Goal: Task Accomplishment & Management: Complete application form

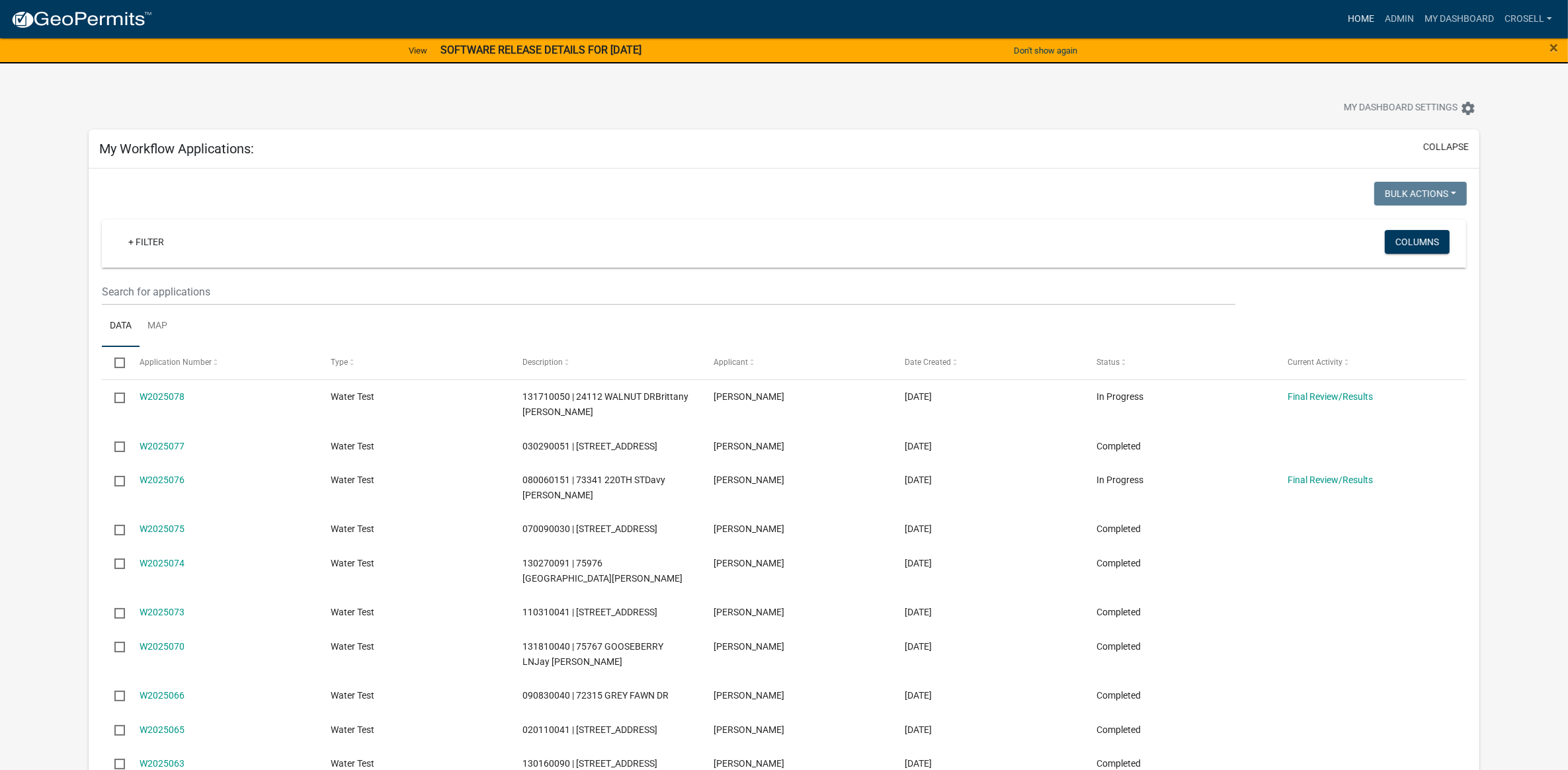
click at [1362, 21] on link "Home" at bounding box center [1361, 20] width 37 height 25
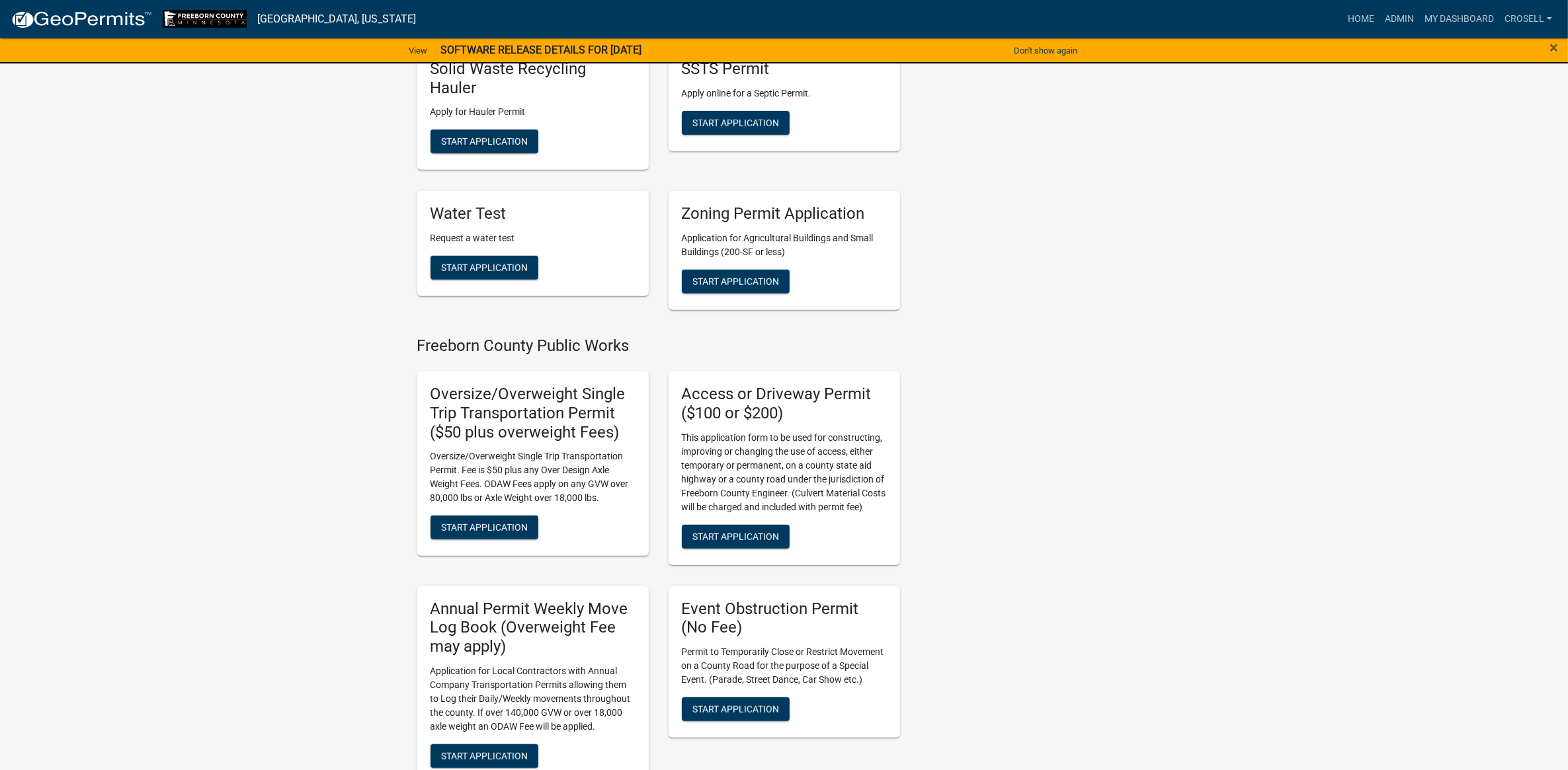
scroll to position [686, 0]
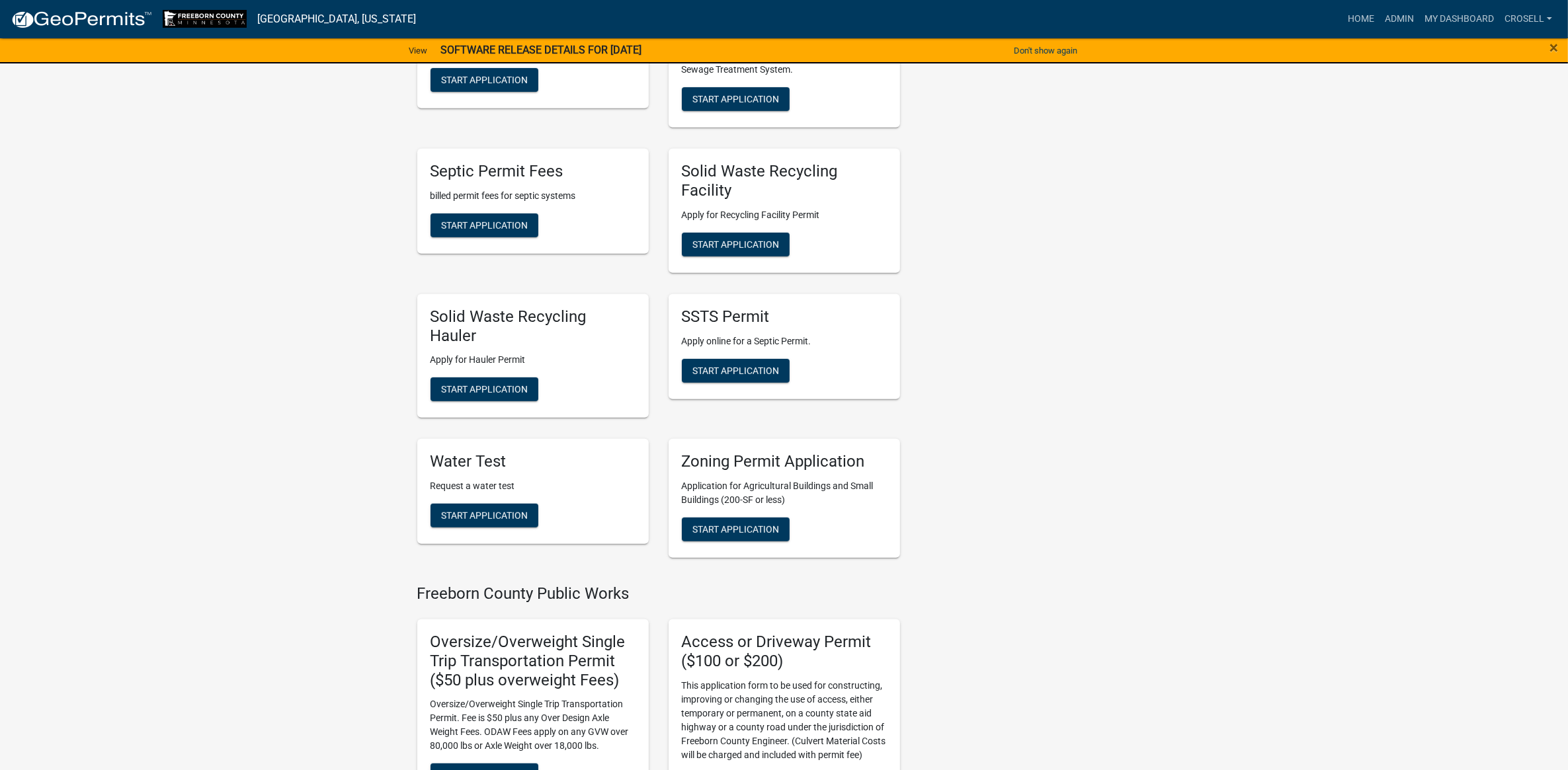
click at [517, 488] on div "Water Test Request a water test Start Application" at bounding box center [533, 492] width 232 height 105
click at [516, 511] on span "Start Application" at bounding box center [484, 516] width 86 height 10
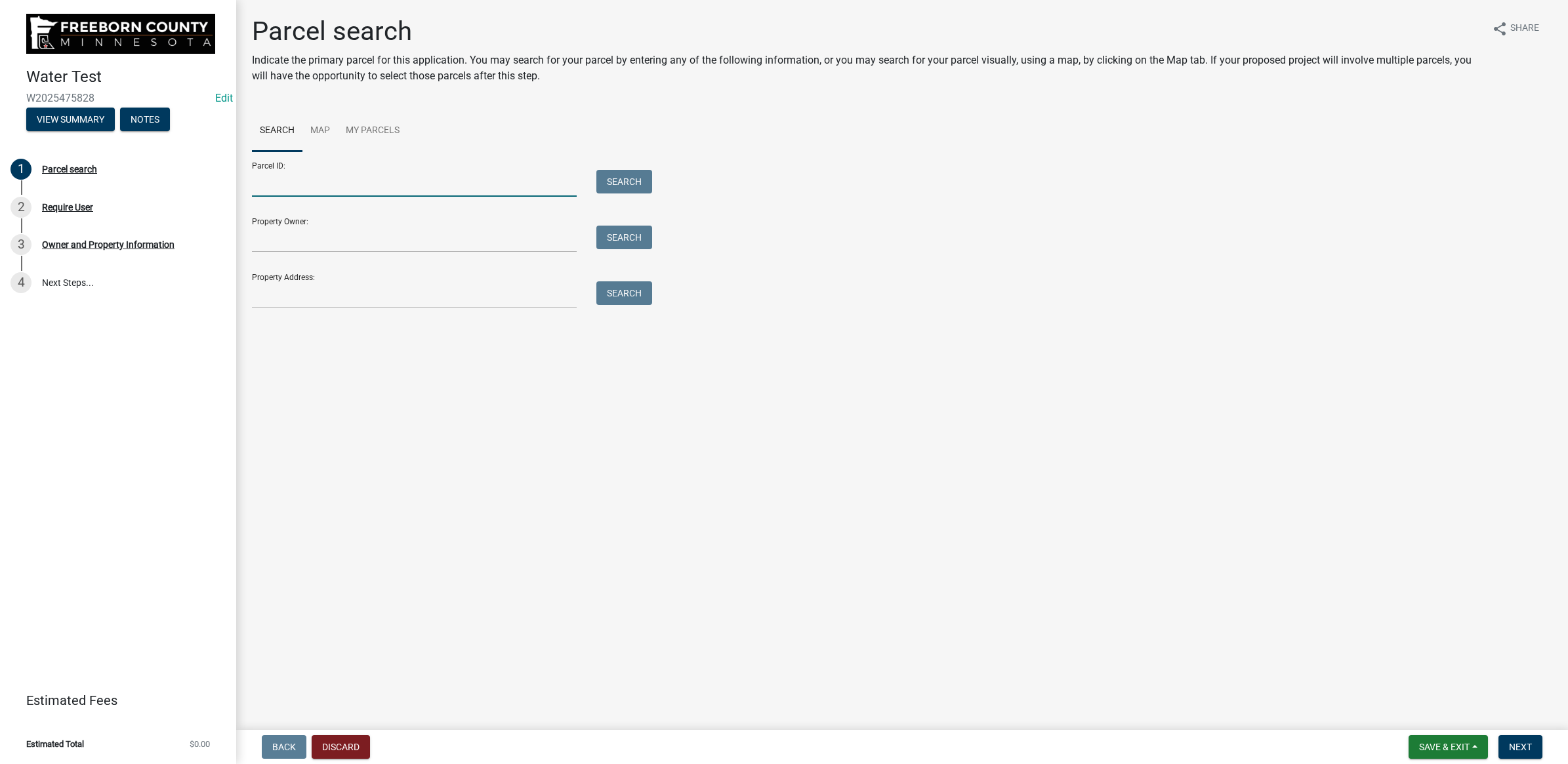
click at [391, 186] on input "Parcel ID:" at bounding box center [414, 183] width 325 height 27
paste input "030220100"
type input "030220100"
click at [600, 182] on button "Search" at bounding box center [625, 182] width 56 height 24
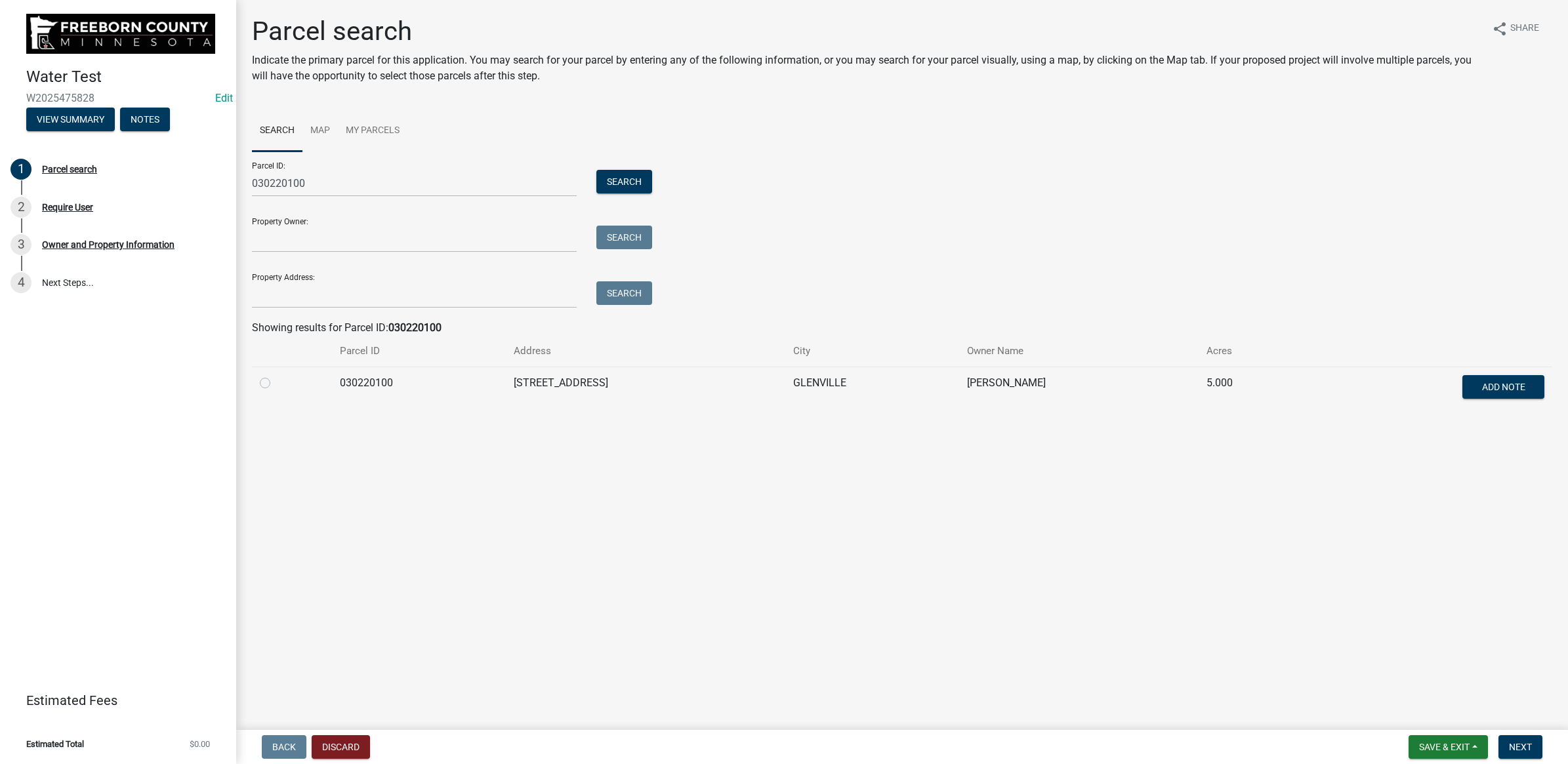
click at [275, 375] on label at bounding box center [275, 375] width 0 height 0
click at [275, 381] on input "radio" at bounding box center [279, 379] width 8 height 8
radio input "true"
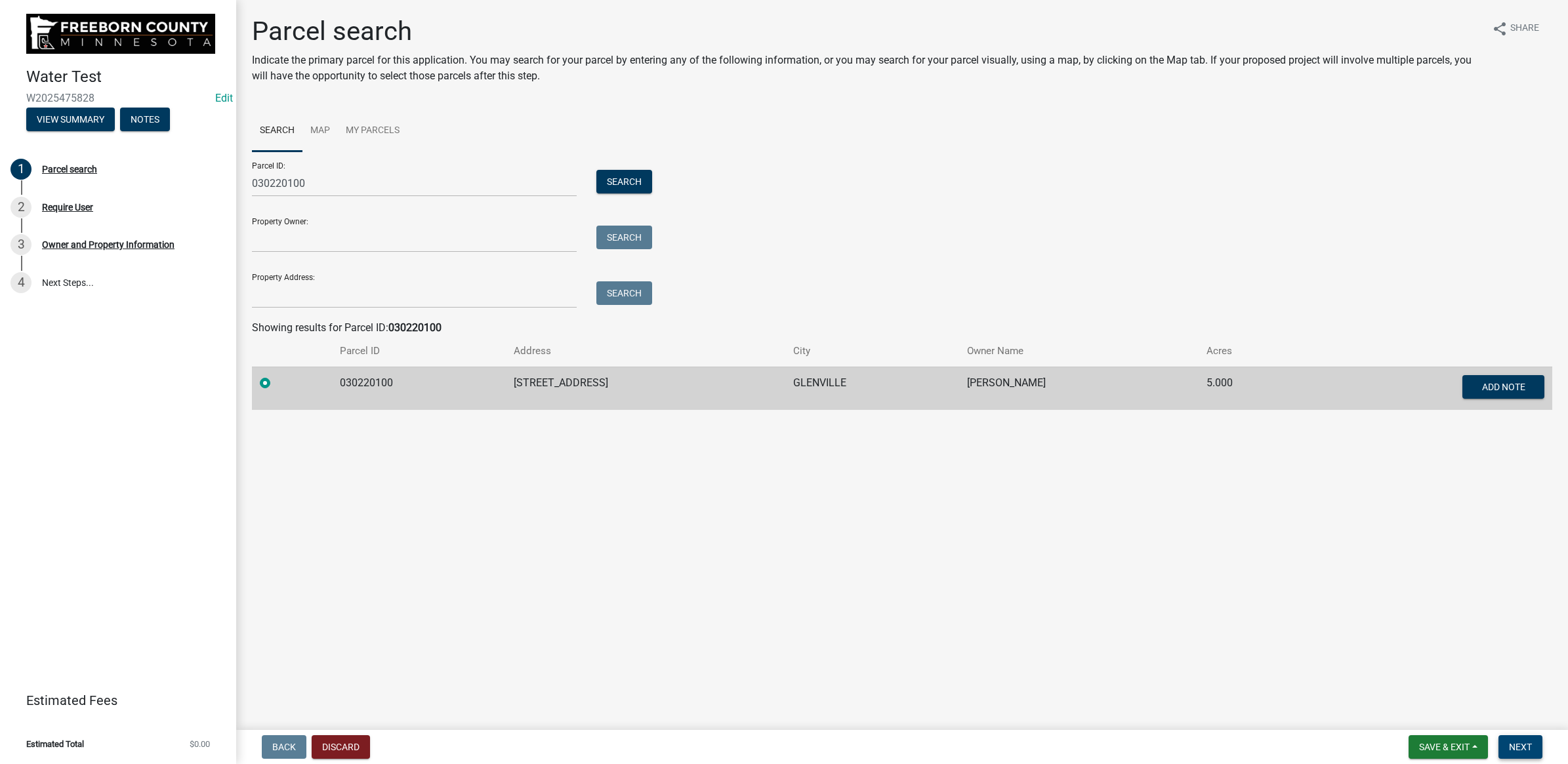
click at [1517, 742] on span "Next" at bounding box center [1520, 747] width 23 height 10
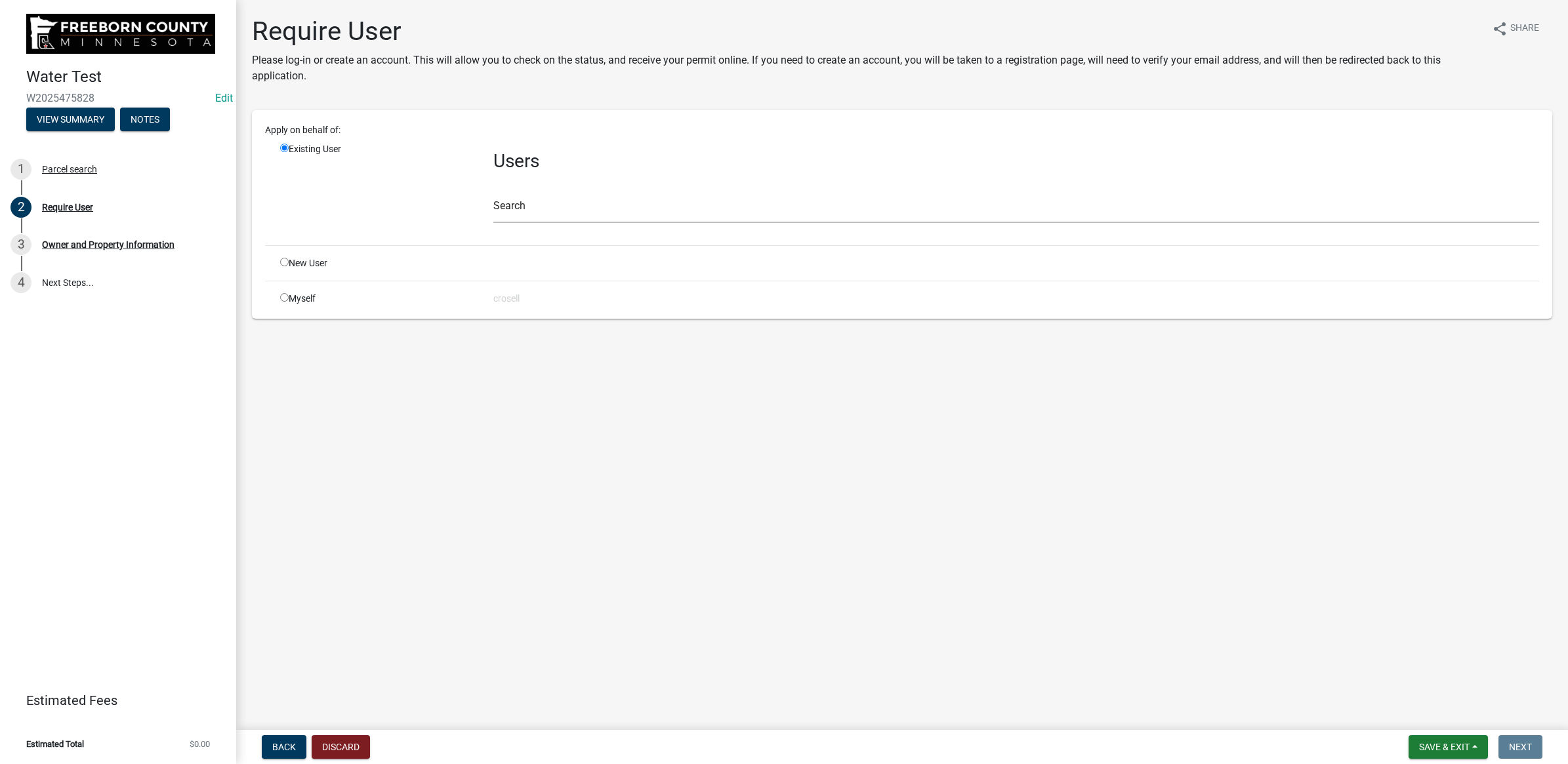
drag, startPoint x: 315, startPoint y: 296, endPoint x: 309, endPoint y: 300, distance: 7.2
click at [313, 296] on div "Myself" at bounding box center [376, 299] width 213 height 13
click at [283, 295] on input "radio" at bounding box center [284, 298] width 8 height 8
radio input "true"
radio input "false"
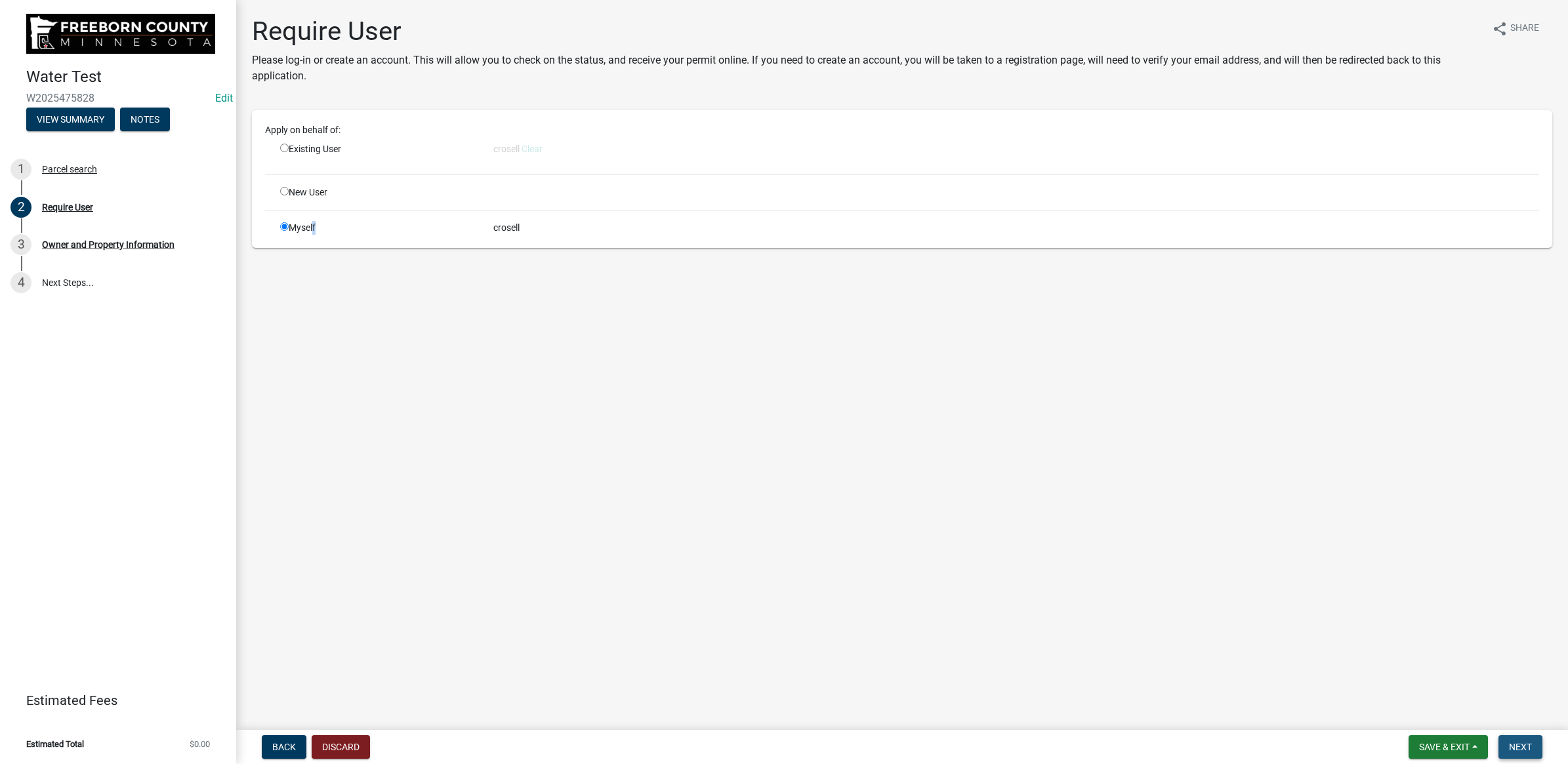
click at [1519, 746] on span "Next" at bounding box center [1520, 747] width 23 height 10
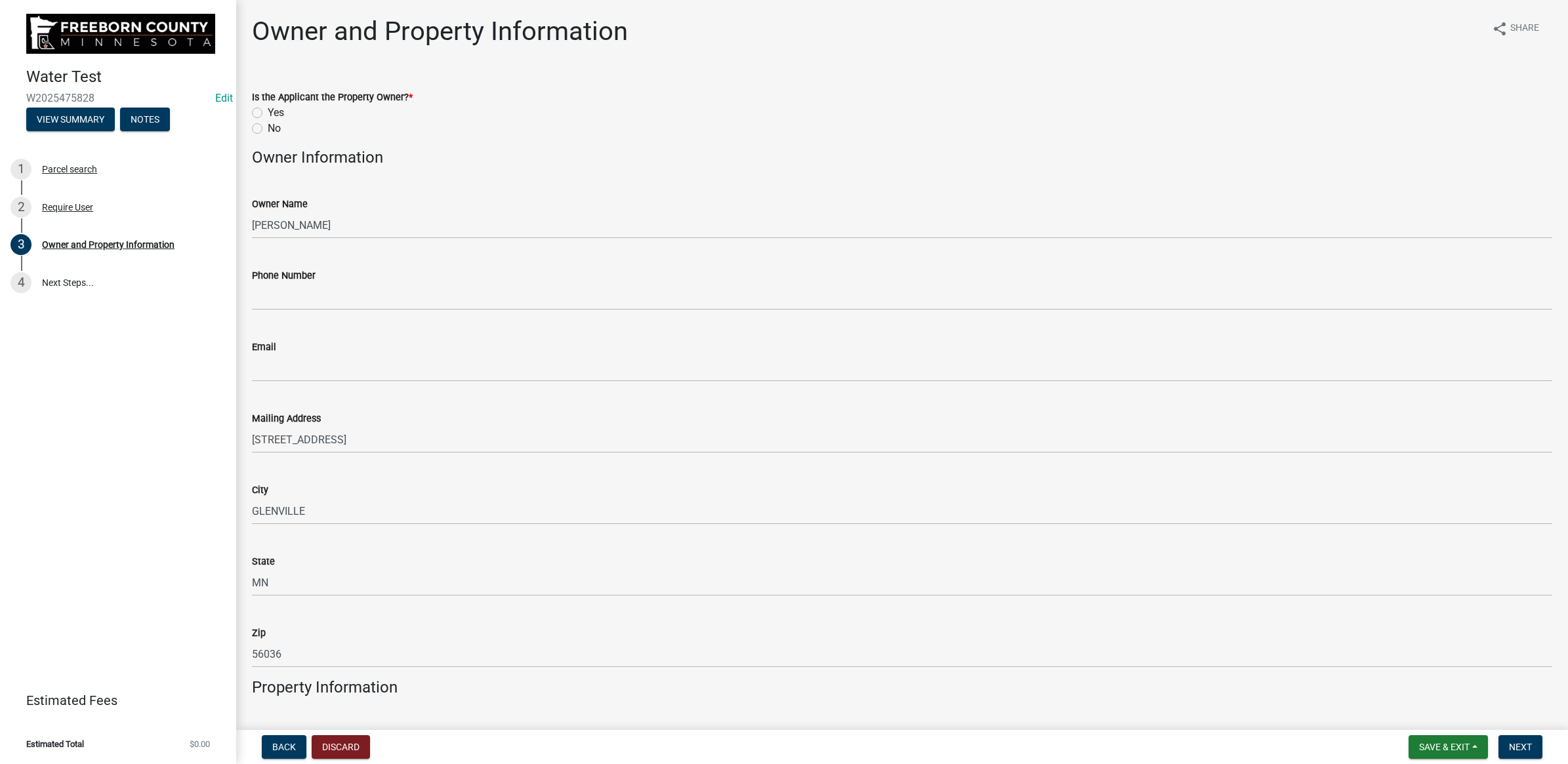
click at [268, 109] on label "Yes" at bounding box center [275, 113] width 16 height 16
click at [268, 109] on input "Yes" at bounding box center [272, 109] width 8 height 8
radio input "true"
drag, startPoint x: 427, startPoint y: 320, endPoint x: 424, endPoint y: 309, distance: 11.4
click at [425, 321] on div "Email" at bounding box center [901, 351] width 1300 height 61
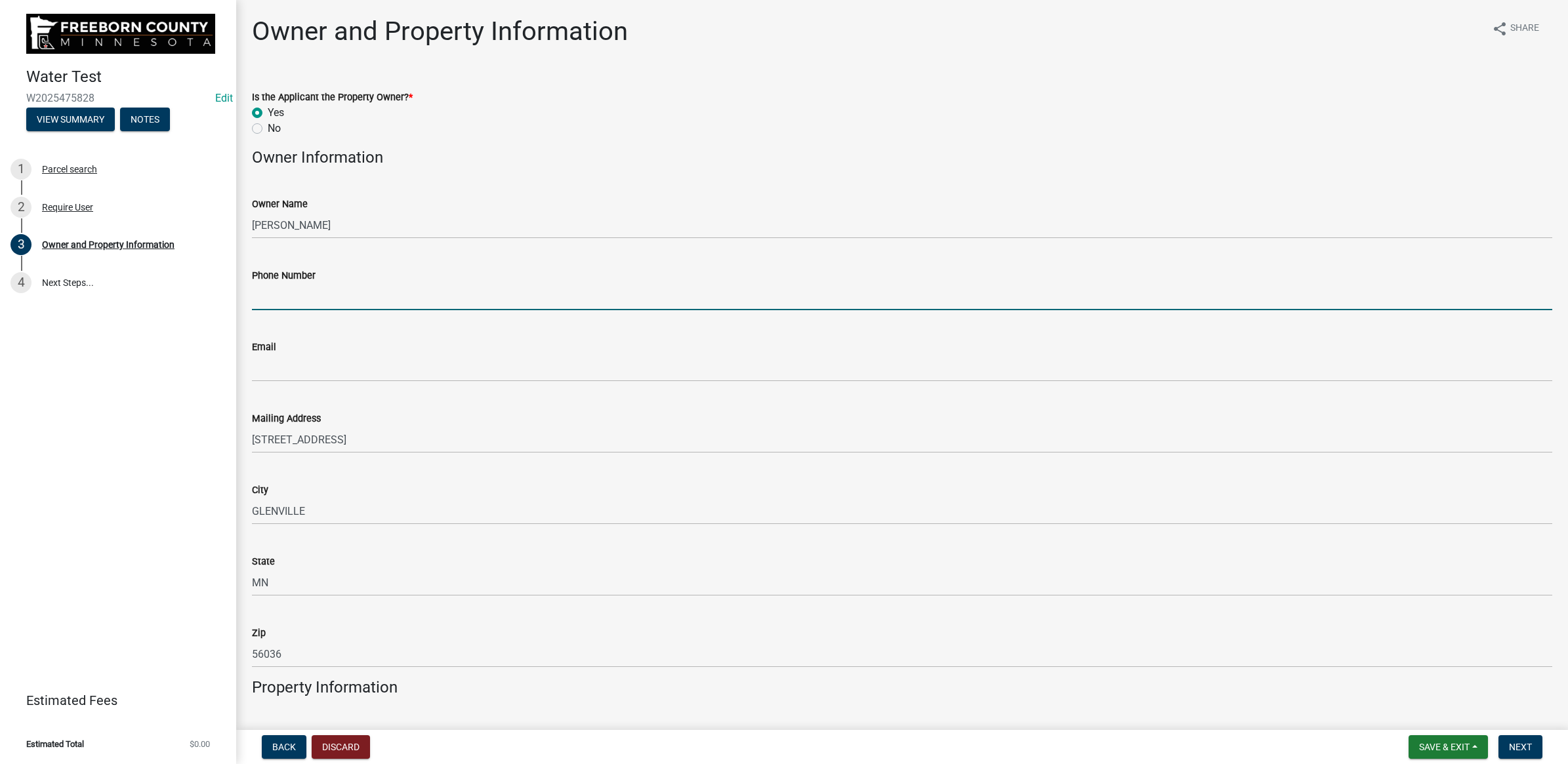
click at [422, 302] on input "Phone Number" at bounding box center [901, 297] width 1300 height 27
paste input "[PHONE_NUMBER]"
type input "[PHONE_NUMBER]"
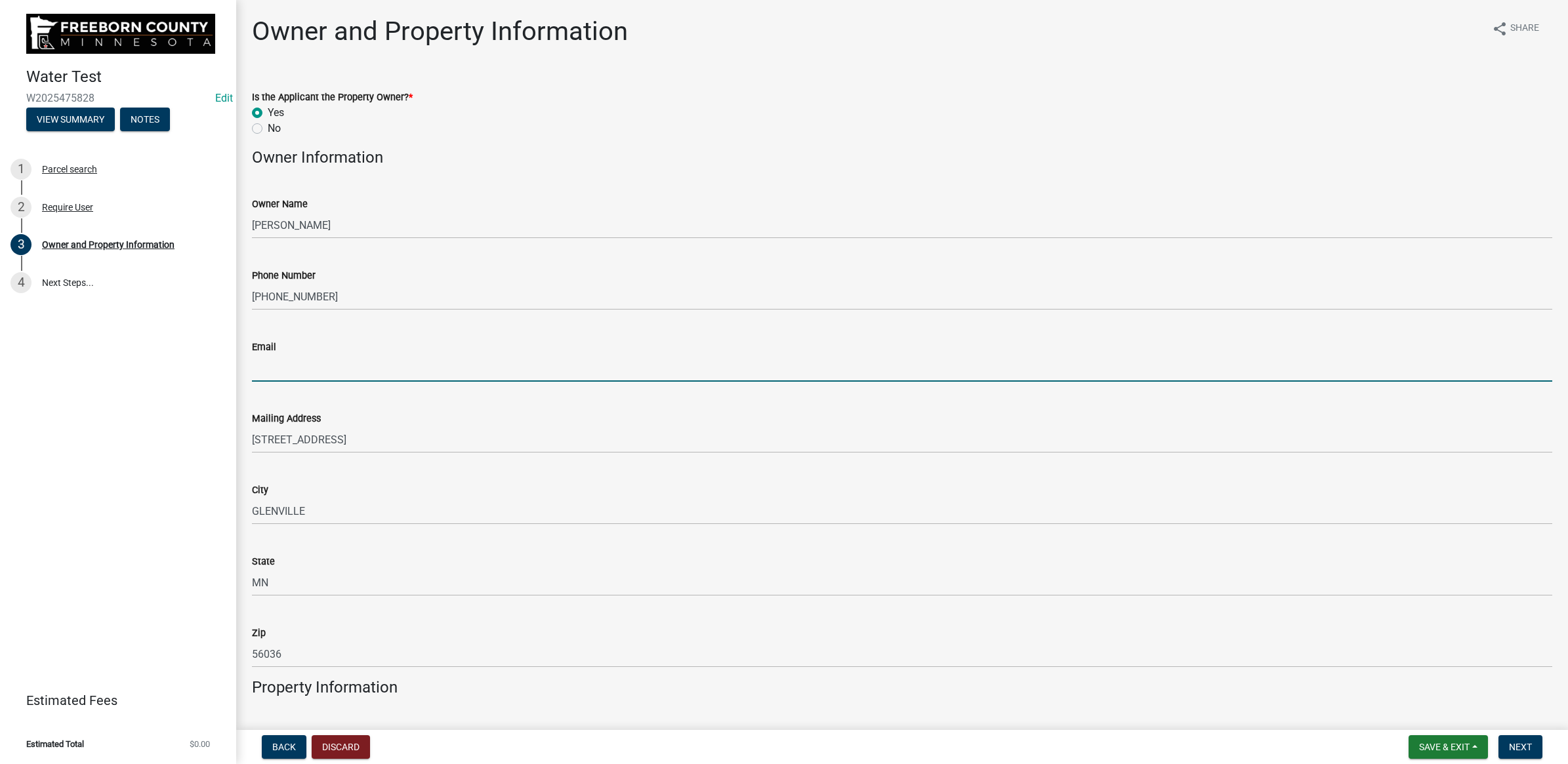
click at [274, 376] on input "Email" at bounding box center [901, 369] width 1300 height 27
paste input "[PERSON_NAME] <[EMAIL_ADDRESS][DOMAIN_NAME]>"
drag, startPoint x: 338, startPoint y: 371, endPoint x: 224, endPoint y: 369, distance: 114.0
click at [224, 369] on div "Water Test W2025475828 Edit View Summary Notes 1 Parcel search 2 Require User 3…" at bounding box center [784, 382] width 1568 height 764
click at [421, 365] on input "[EMAIL_ADDRESS][DOMAIN_NAME]>" at bounding box center [901, 369] width 1300 height 27
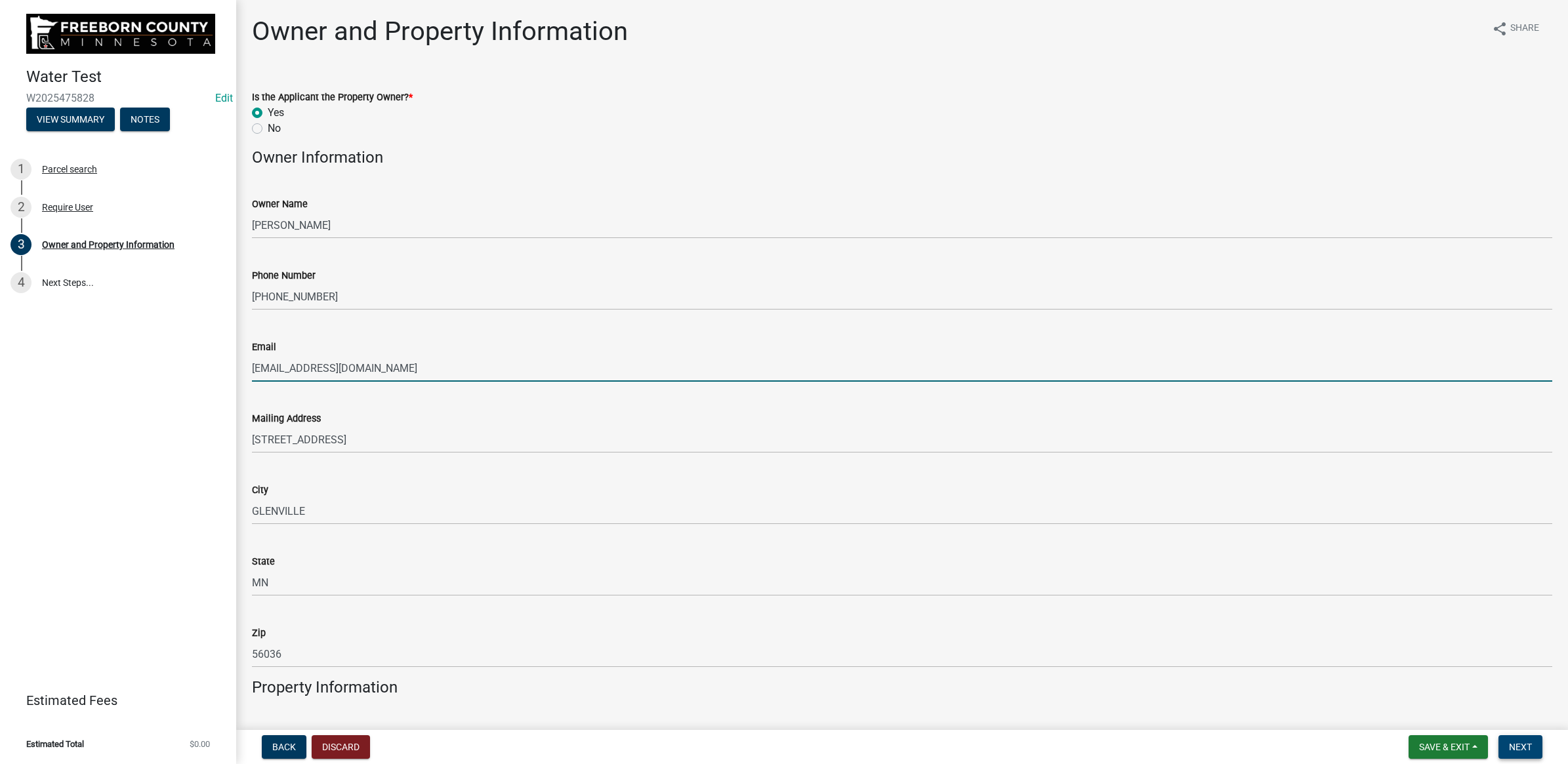
type input "[EMAIL_ADDRESS][DOMAIN_NAME]"
click at [1524, 745] on span "Next" at bounding box center [1520, 747] width 23 height 10
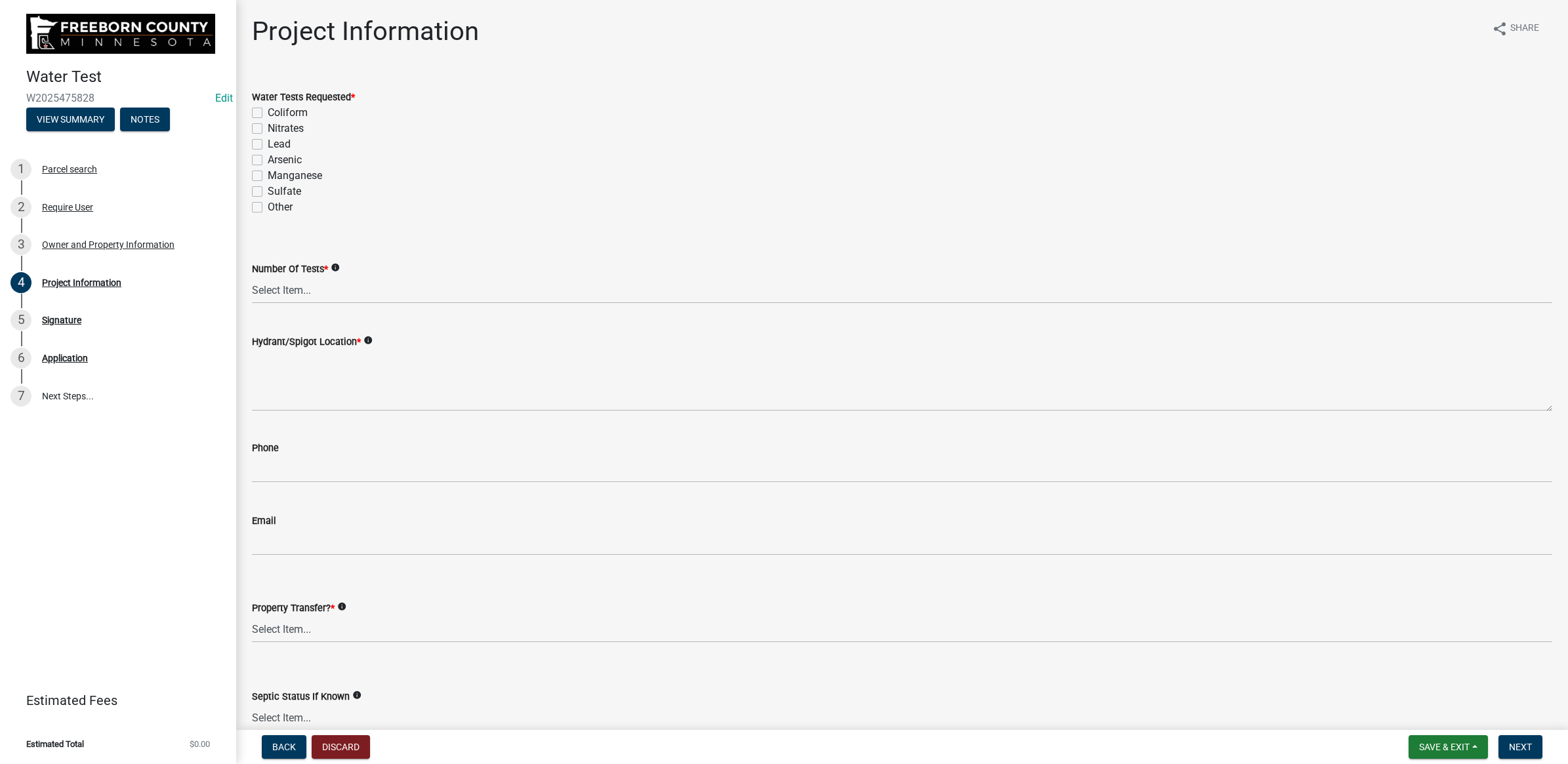
click at [268, 114] on label "Coliform" at bounding box center [288, 113] width 40 height 16
click at [268, 114] on input "Coliform" at bounding box center [272, 109] width 8 height 8
checkbox input "true"
checkbox input "false"
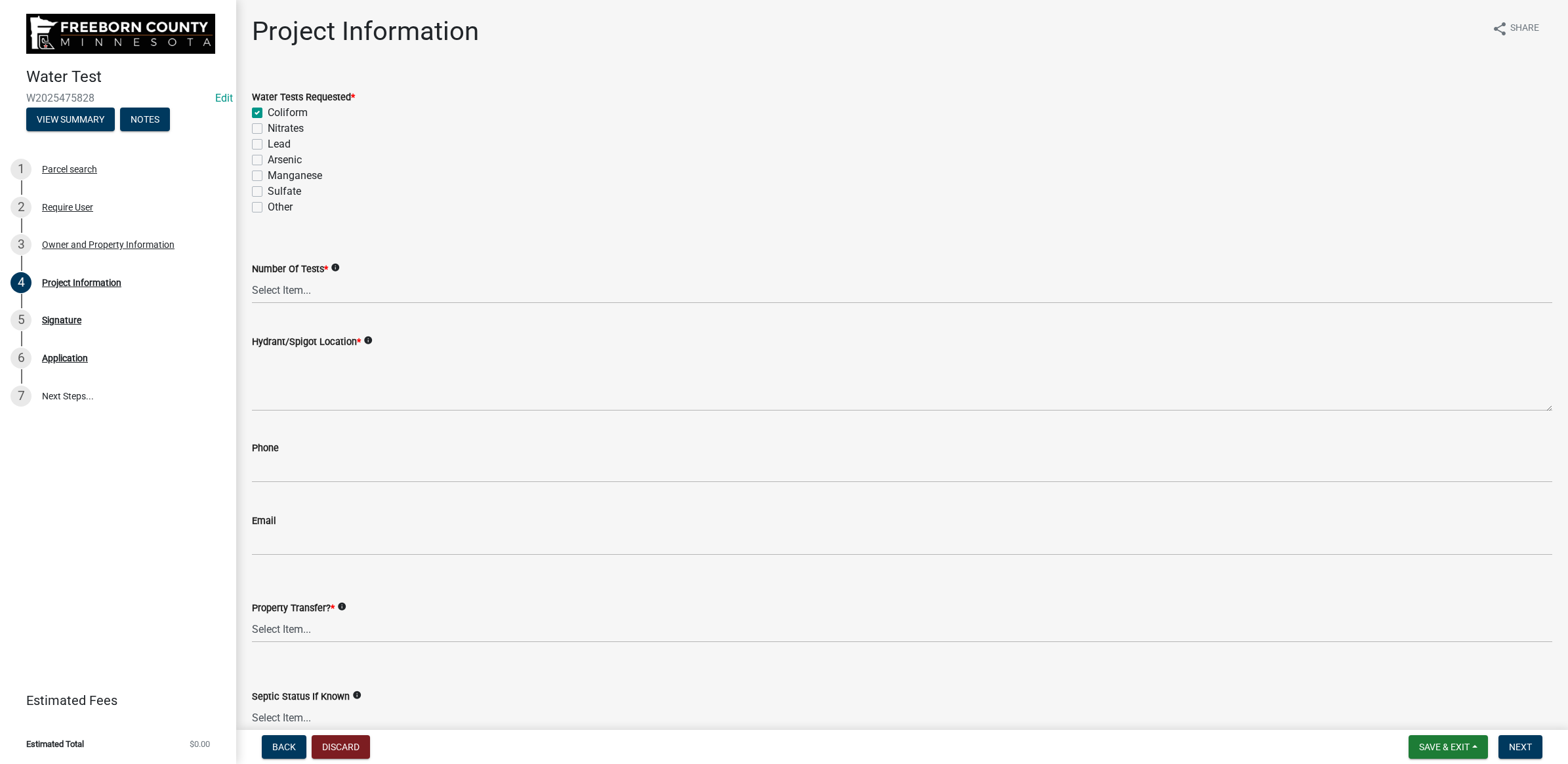
checkbox input "false"
click at [268, 124] on label "Nitrates" at bounding box center [285, 128] width 36 height 16
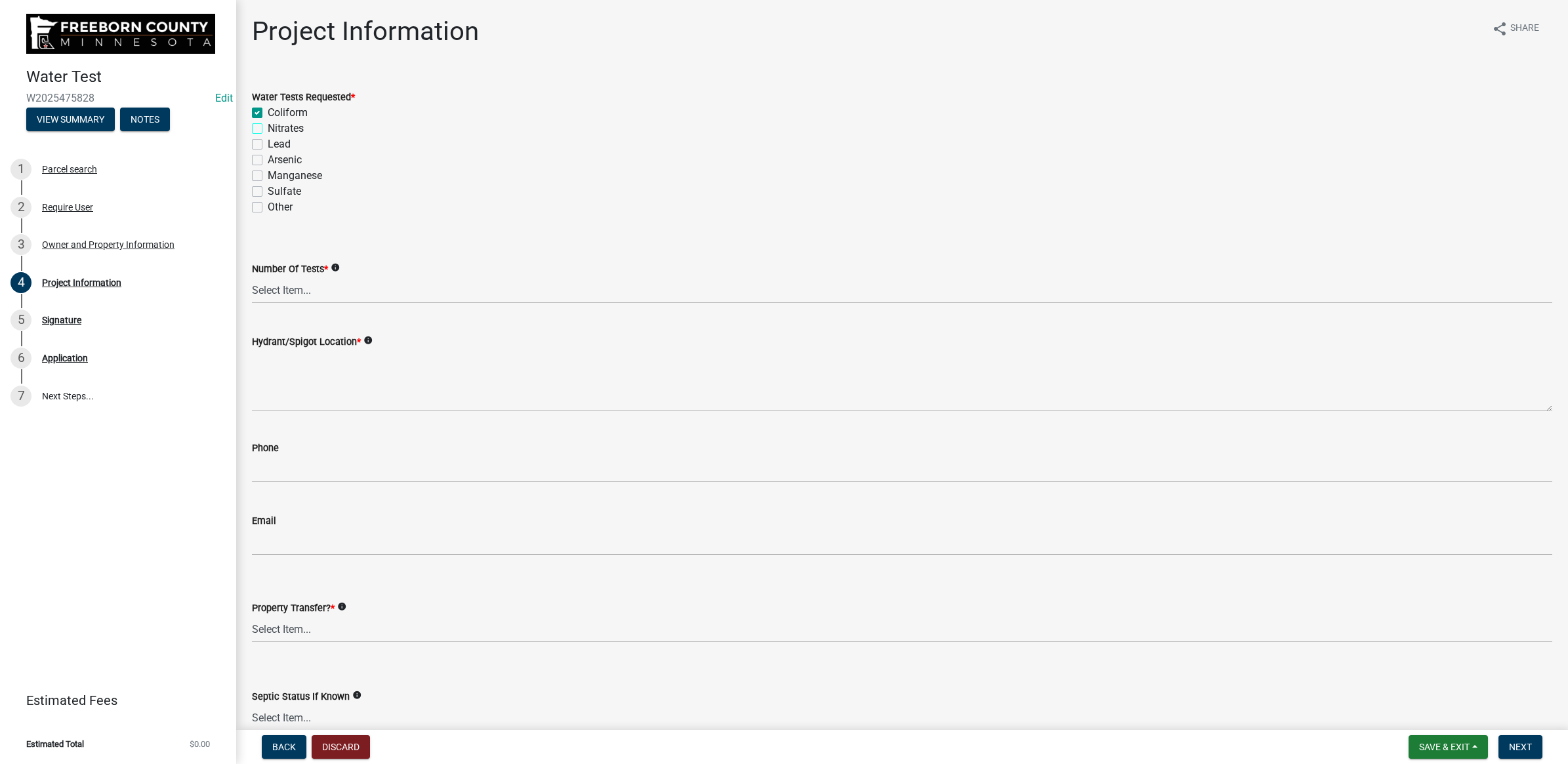
click at [268, 124] on input "Nitrates" at bounding box center [272, 125] width 8 height 8
checkbox input "true"
checkbox input "false"
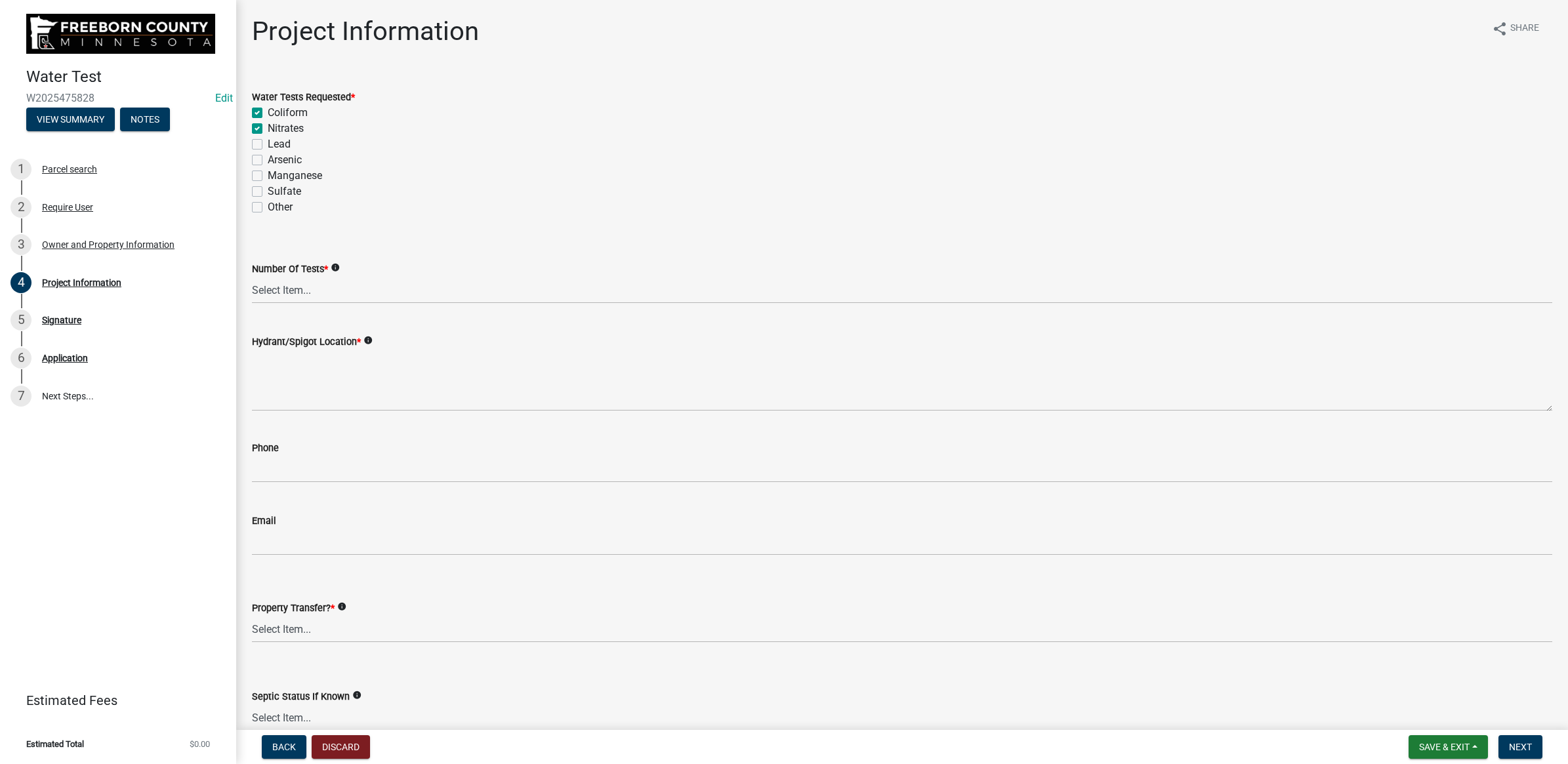
checkbox input "false"
click at [268, 147] on label "Lead" at bounding box center [279, 144] width 23 height 16
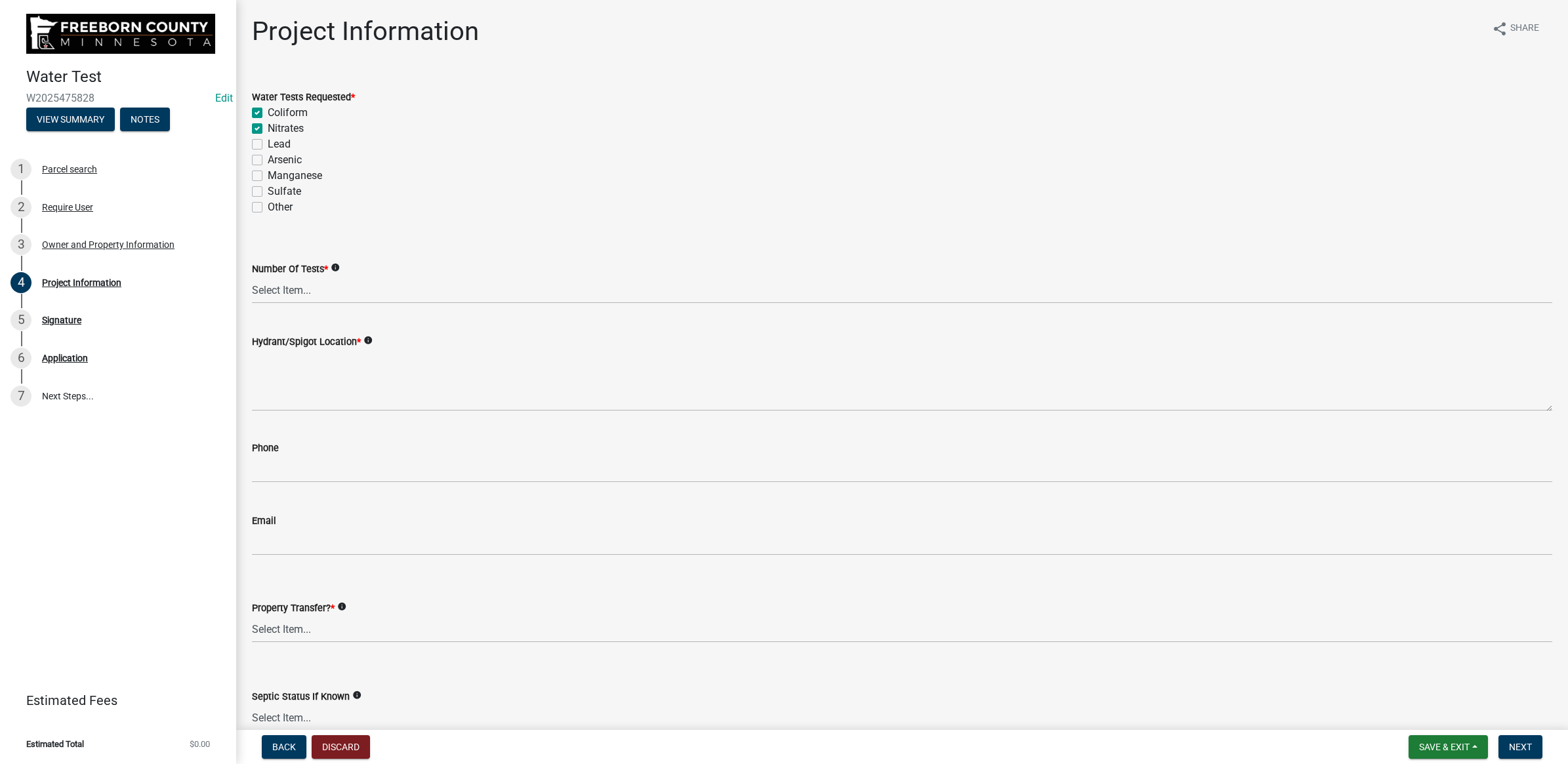
click at [268, 145] on input "Lead" at bounding box center [272, 141] width 8 height 8
checkbox input "true"
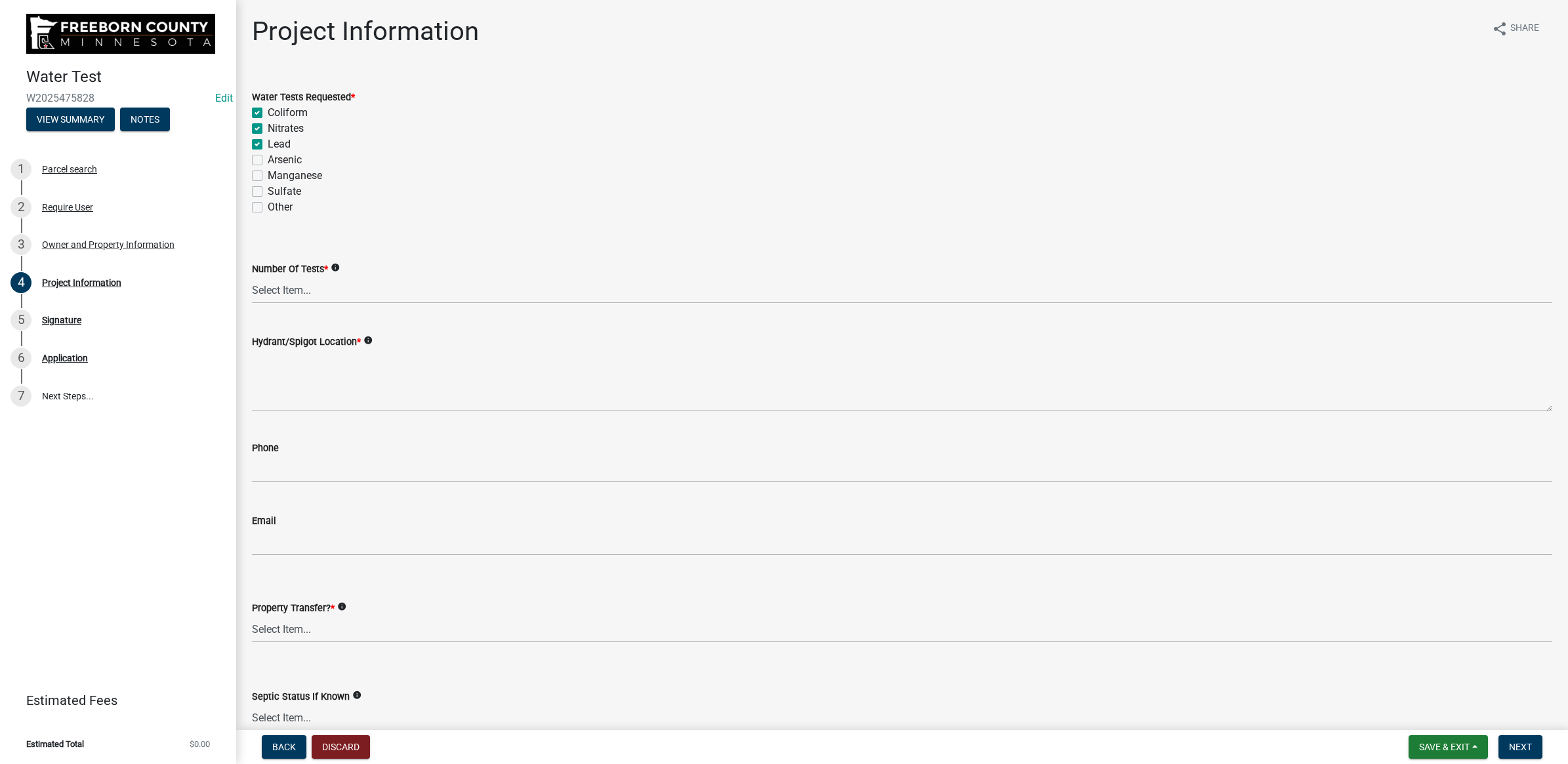
checkbox input "false"
click at [294, 296] on select "Select Item... 1 2 3 4 5 6" at bounding box center [901, 290] width 1300 height 27
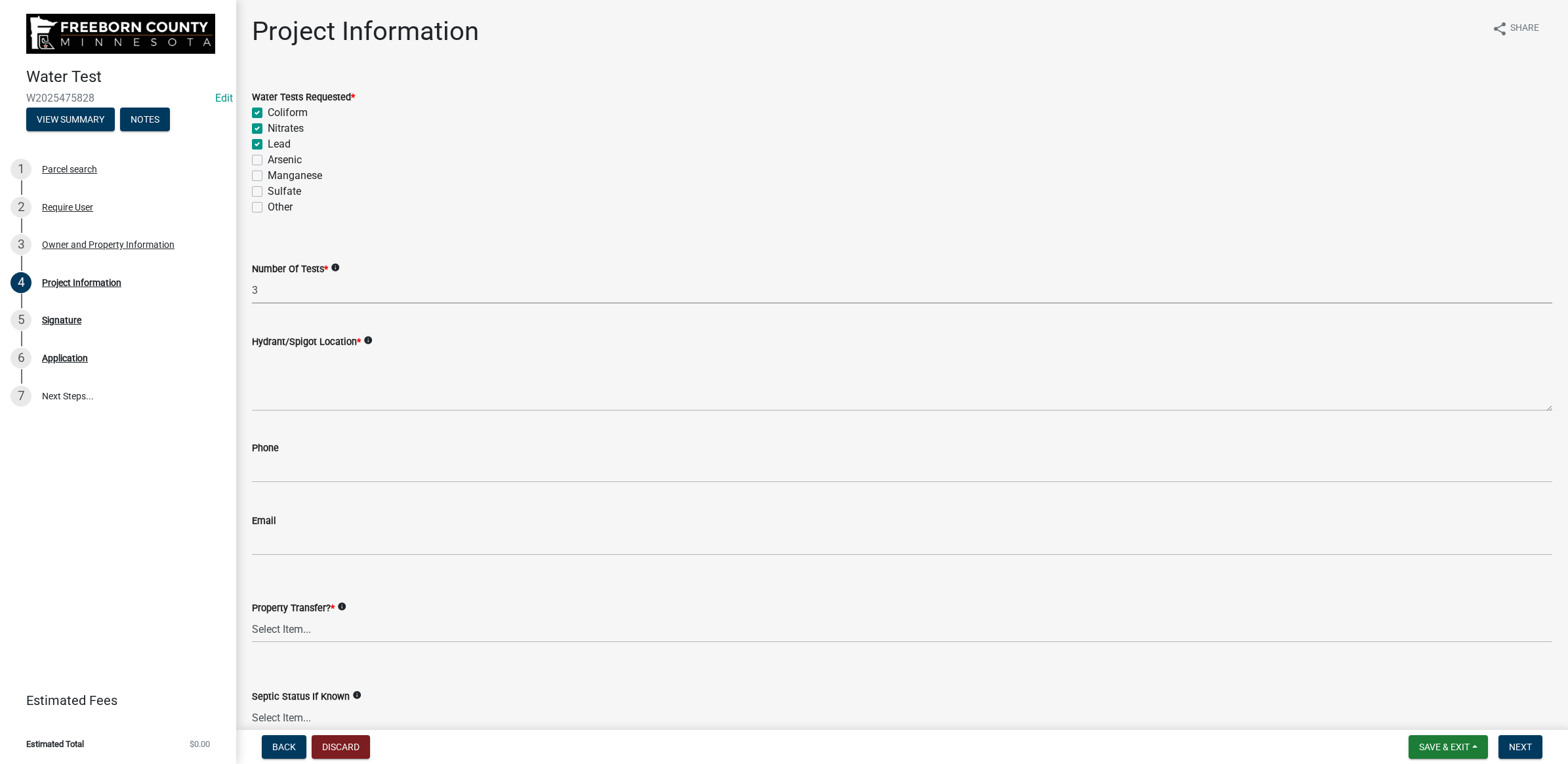
click at [252, 277] on select "Select Item... 1 2 3 4 5 6" at bounding box center [901, 290] width 1300 height 27
select select "9f3abf1d-a7be-4a09-95f8-2d2f8f2d1057"
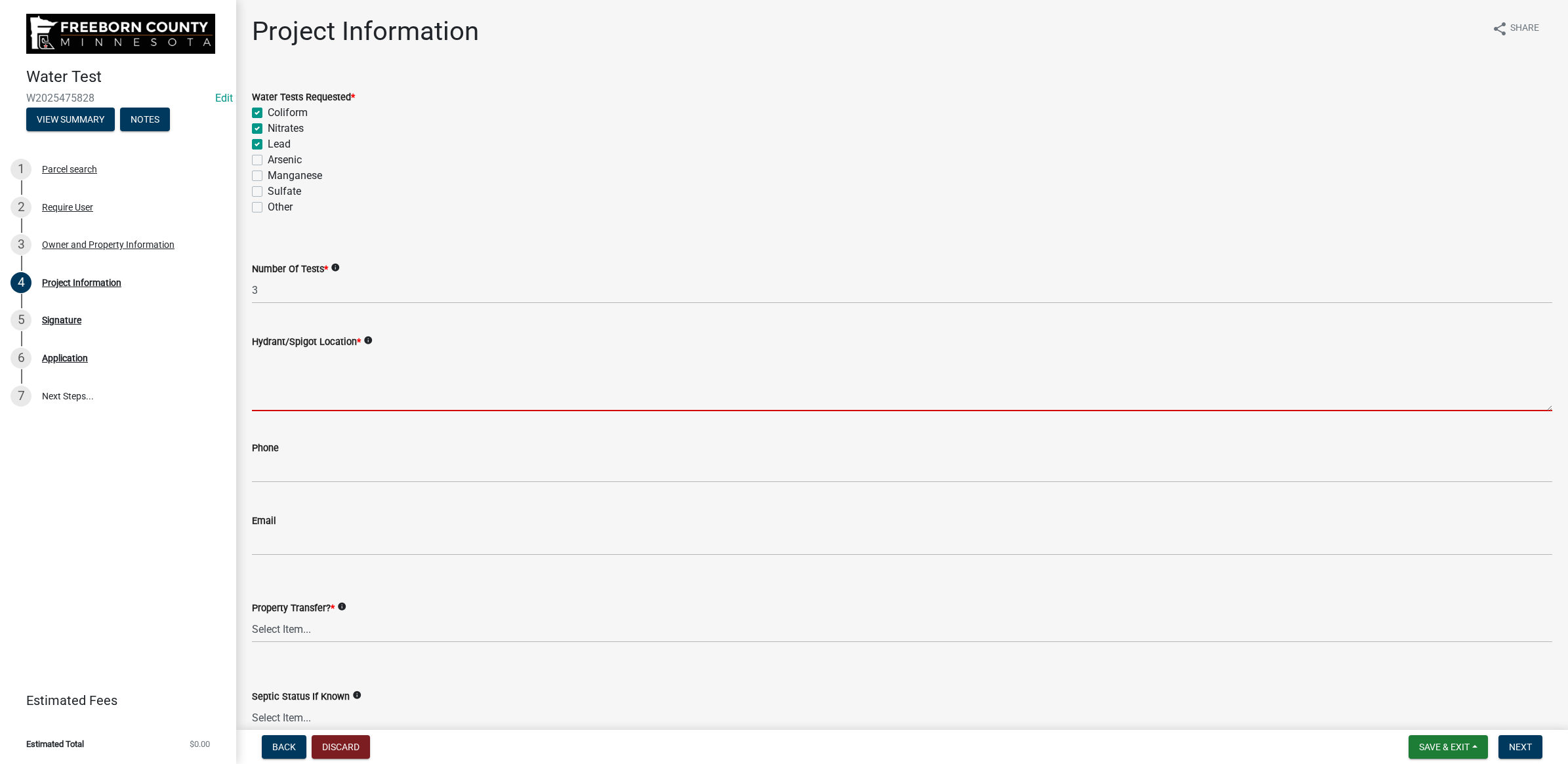
click at [279, 377] on textarea "Hydrant/Spigot Location *" at bounding box center [901, 380] width 1300 height 61
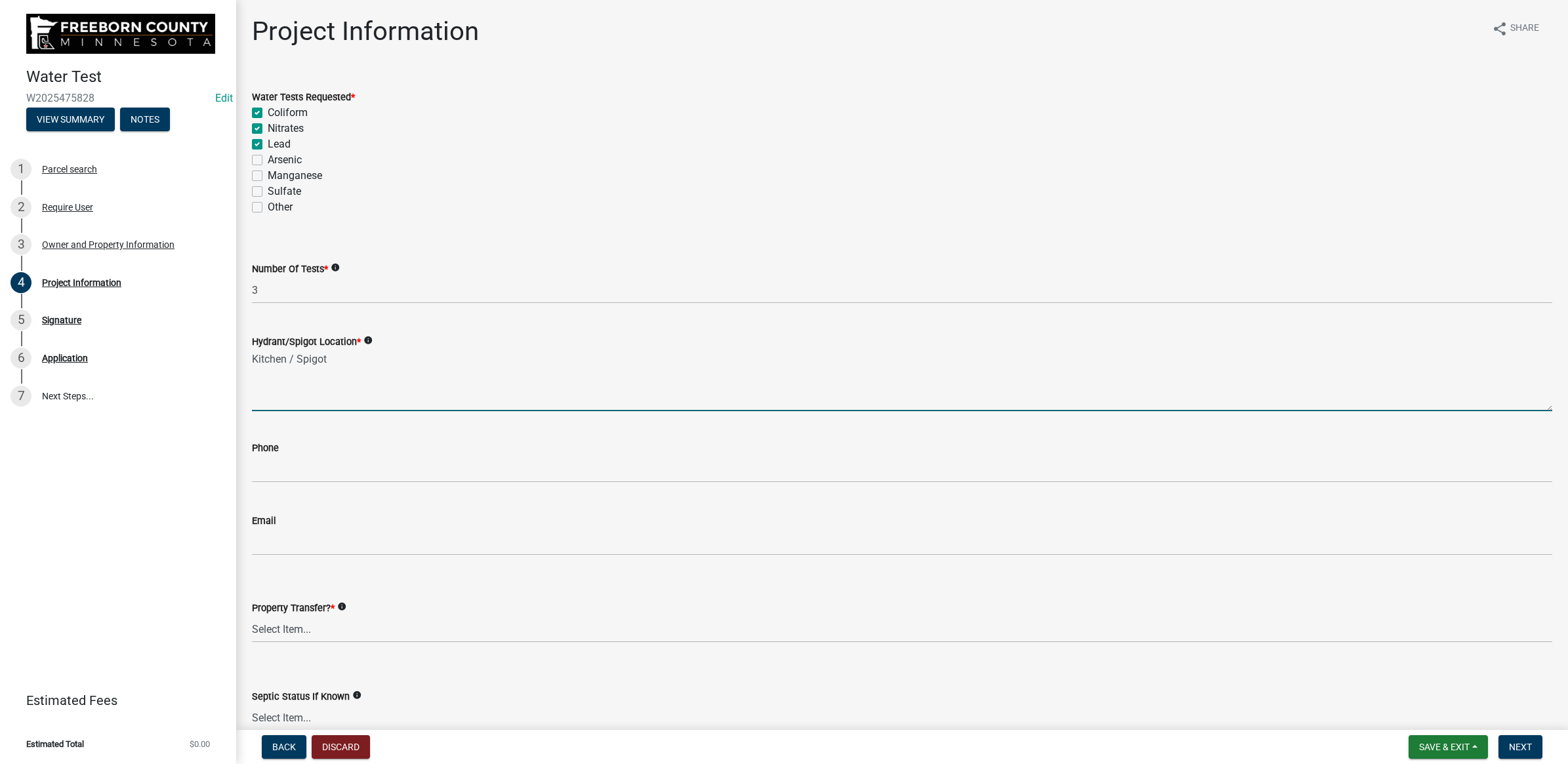
type textarea "Kitchen / Spigot"
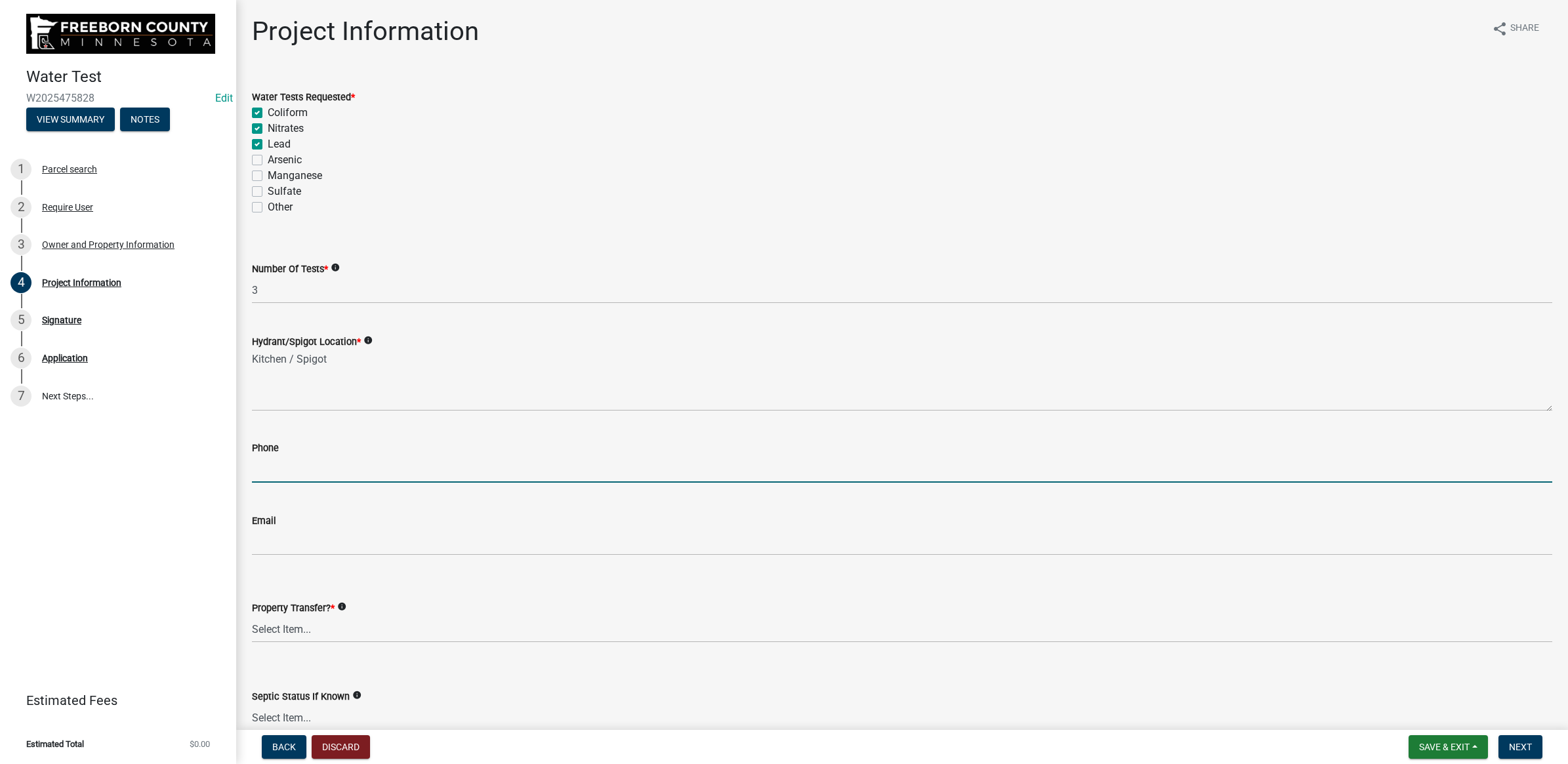
click at [263, 463] on input "text" at bounding box center [901, 470] width 1300 height 27
click at [311, 464] on input "text" at bounding box center [901, 470] width 1300 height 27
paste input "[PHONE_NUMBER]"
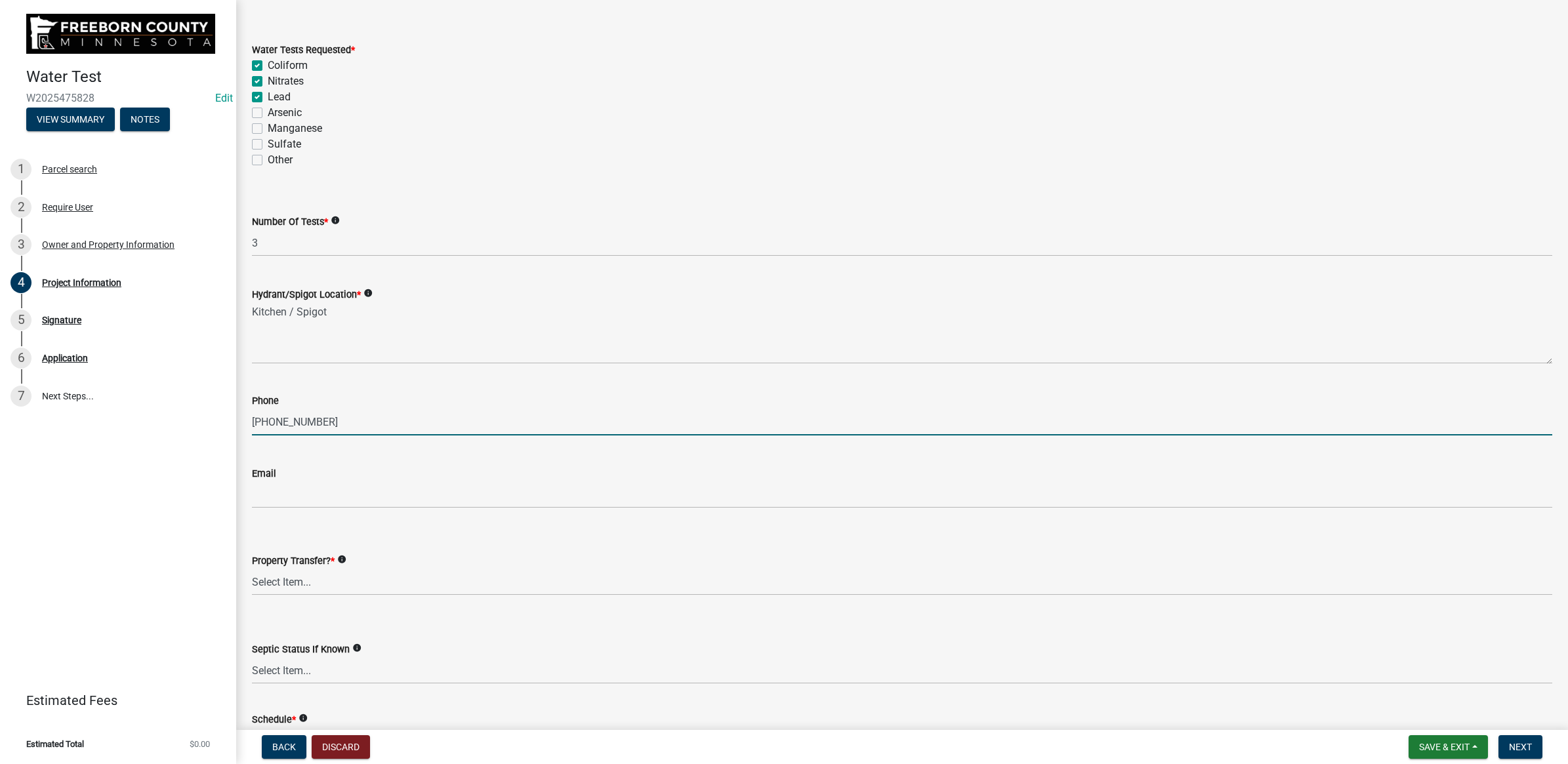
scroll to position [128, 0]
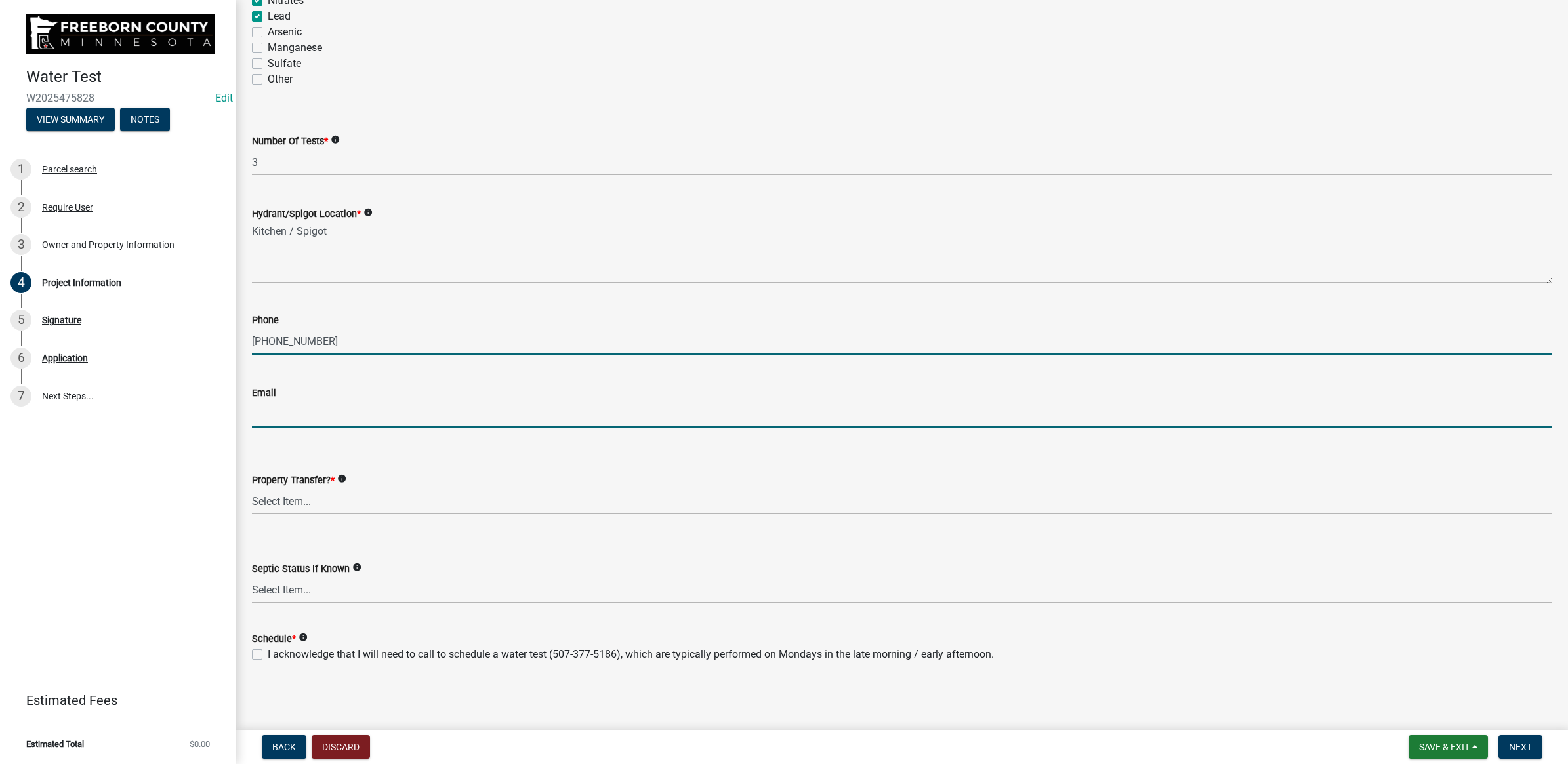
type input "3207334307"
click at [254, 423] on input "Email" at bounding box center [901, 414] width 1300 height 27
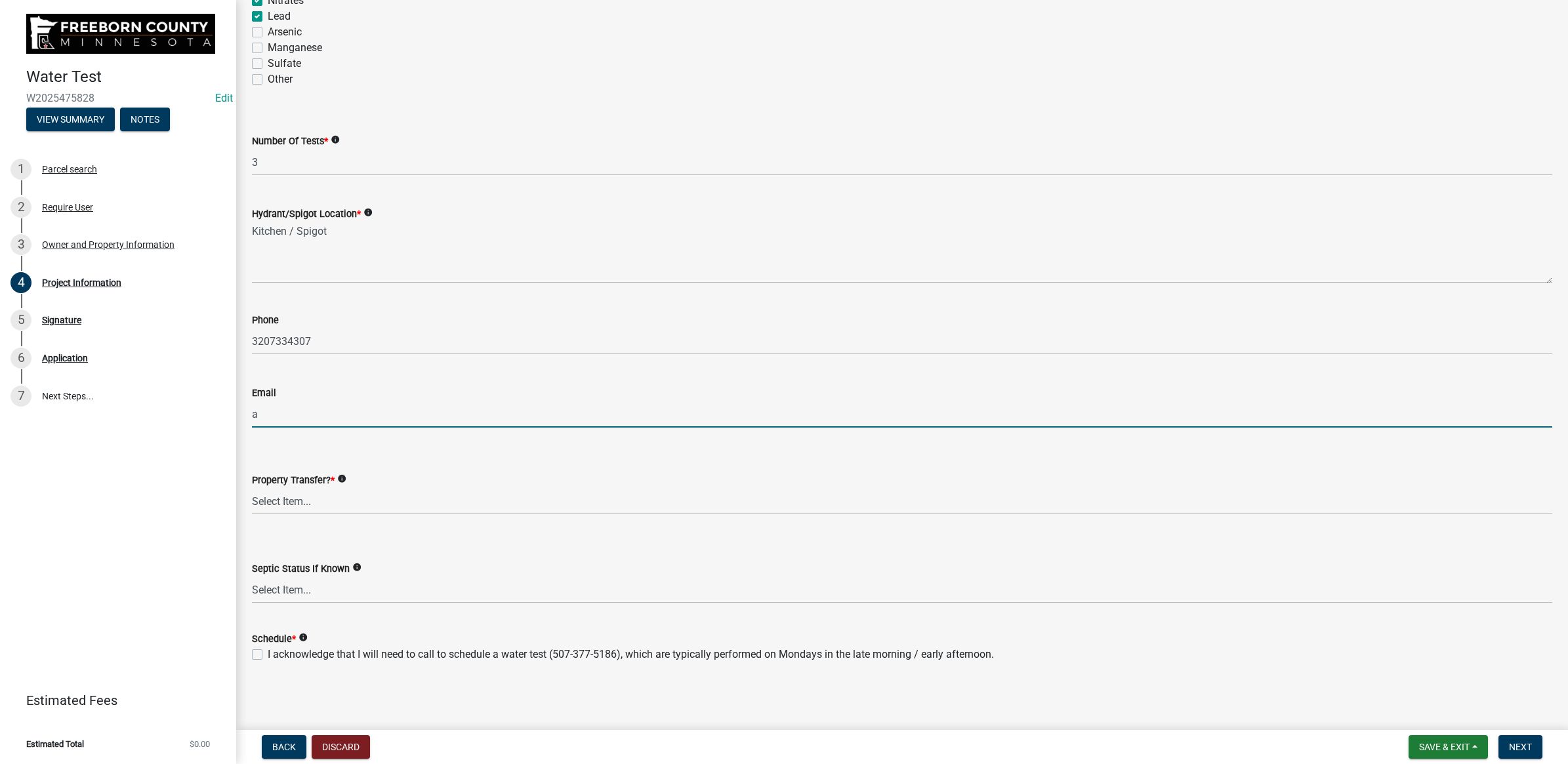
type input "[EMAIL_ADDRESS][DOMAIN_NAME]"
click at [287, 497] on select "Select Item... Yes No" at bounding box center [901, 501] width 1300 height 27
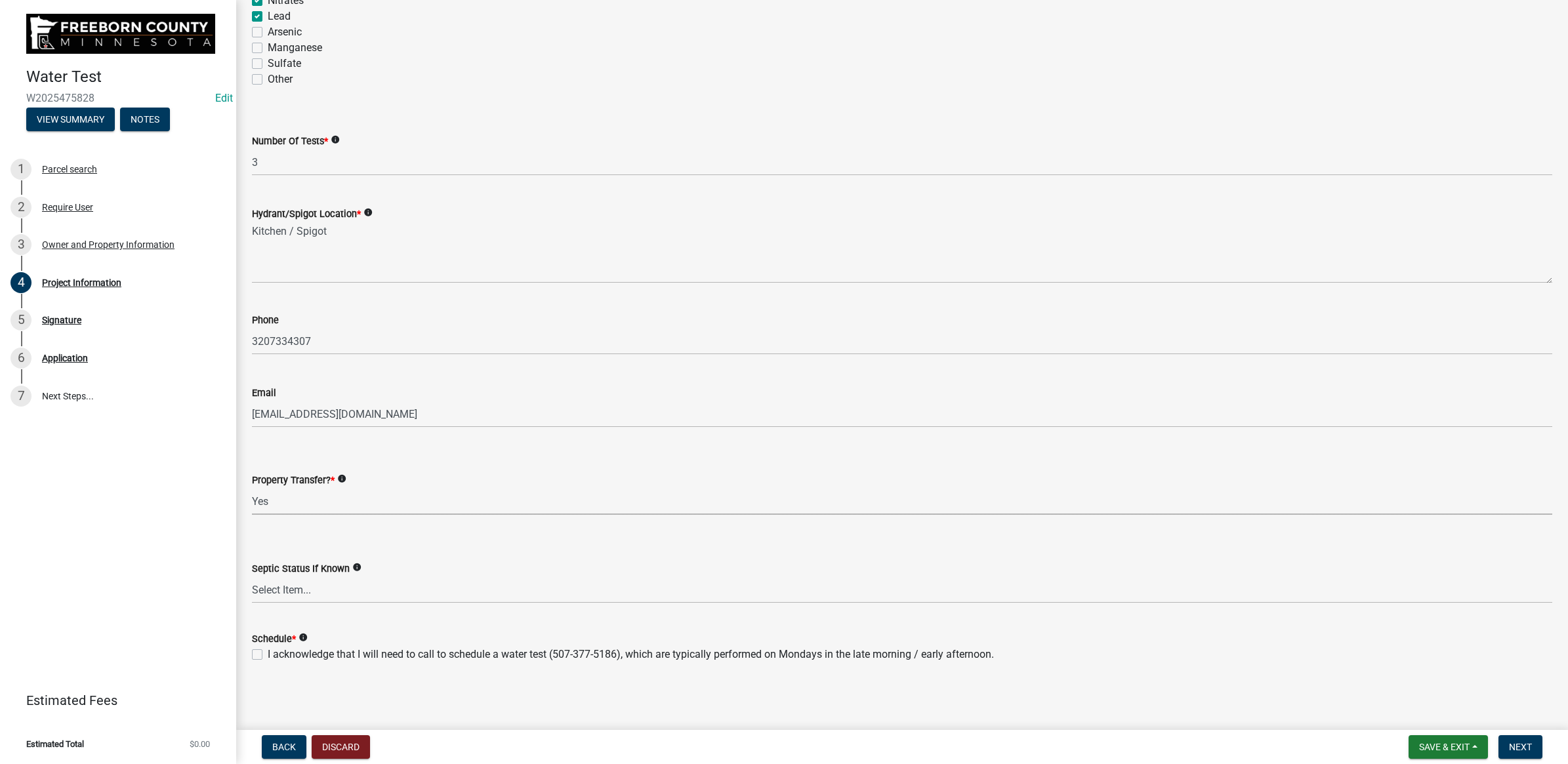
click at [252, 488] on select "Select Item... Yes No" at bounding box center [901, 501] width 1300 height 27
select select "4d7cd8c3-d58f-42af-93eb-f10333895f45"
click at [306, 594] on select "Select Item... Compliant Non-Compliant Unknown" at bounding box center [901, 590] width 1300 height 27
click at [252, 576] on select "Select Item... Compliant Non-Compliant Unknown" at bounding box center [901, 590] width 1300 height 27
select select "fe422218-9806-468e-8db2-e60c8e636a12"
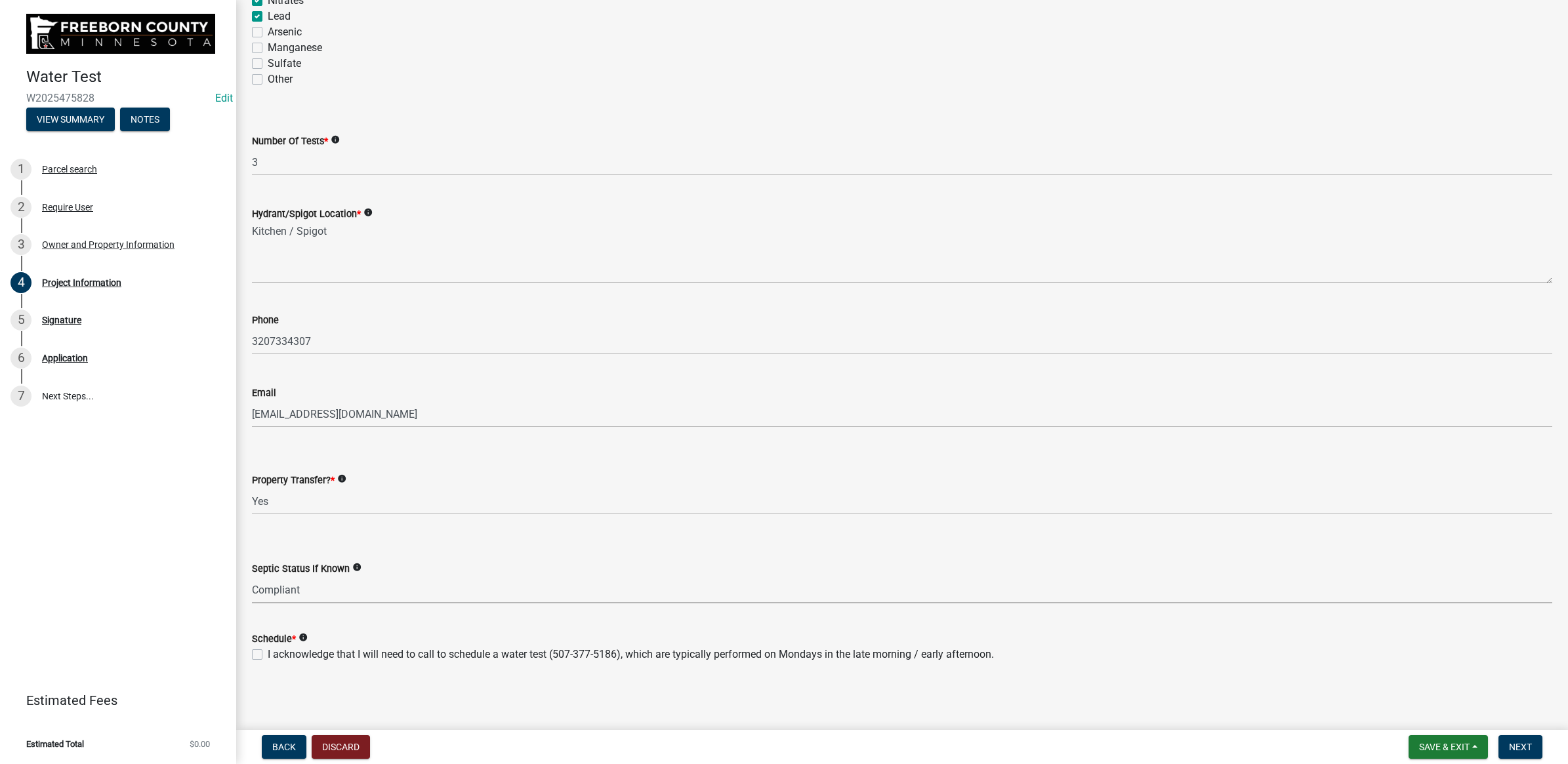
click at [268, 656] on label "I acknowledge that I will need to call to schedule a water test (507-377-5186),…" at bounding box center [630, 655] width 726 height 16
click at [268, 655] on input "I acknowledge that I will need to call to schedule a water test (507-377-5186),…" at bounding box center [272, 651] width 8 height 8
checkbox input "true"
click at [1514, 759] on nav "Back Discard Save & Exit Save Save & Exit Next" at bounding box center [902, 747] width 1332 height 34
click at [1517, 751] on span "Next" at bounding box center [1520, 747] width 23 height 10
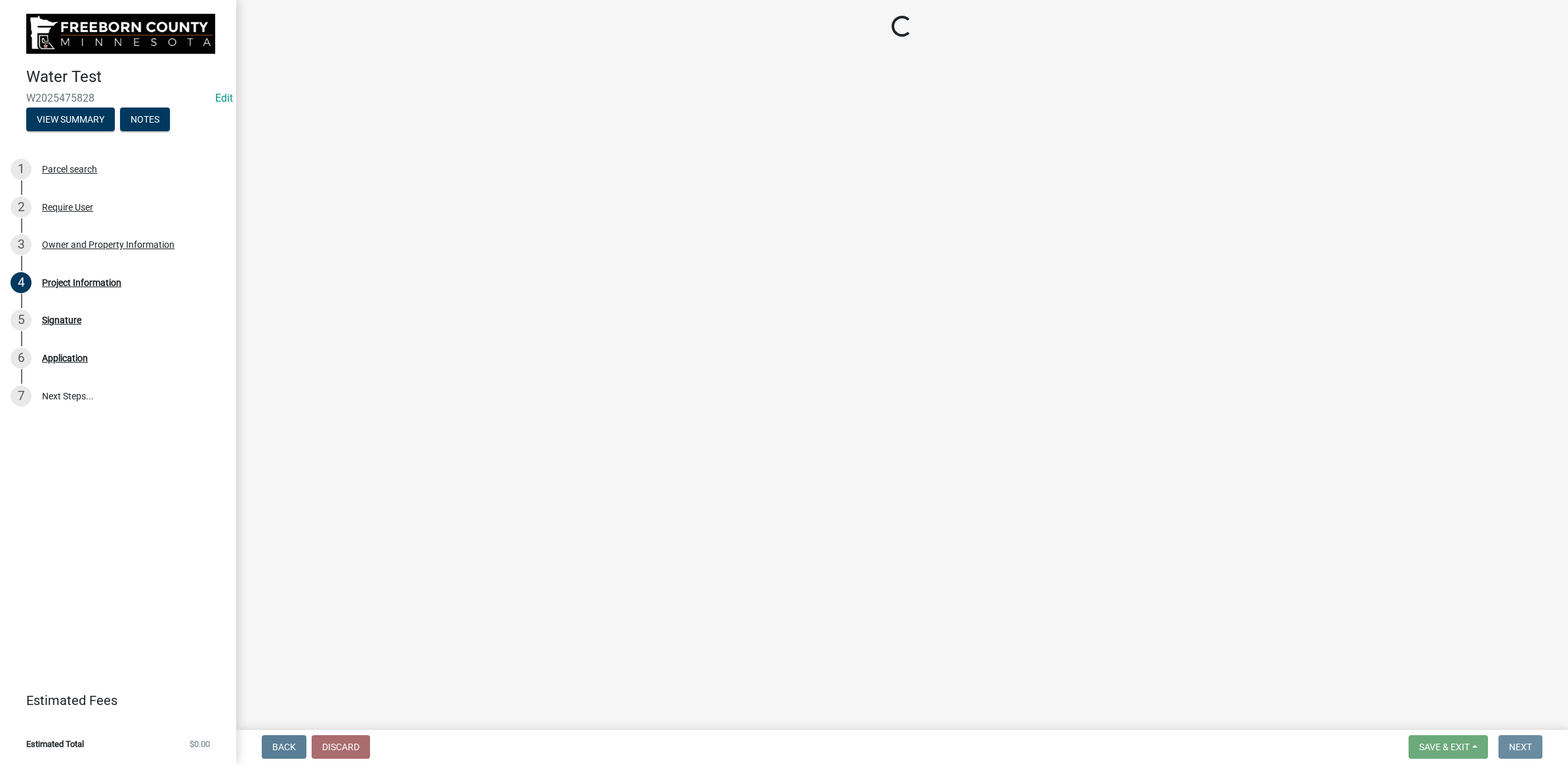
scroll to position [0, 0]
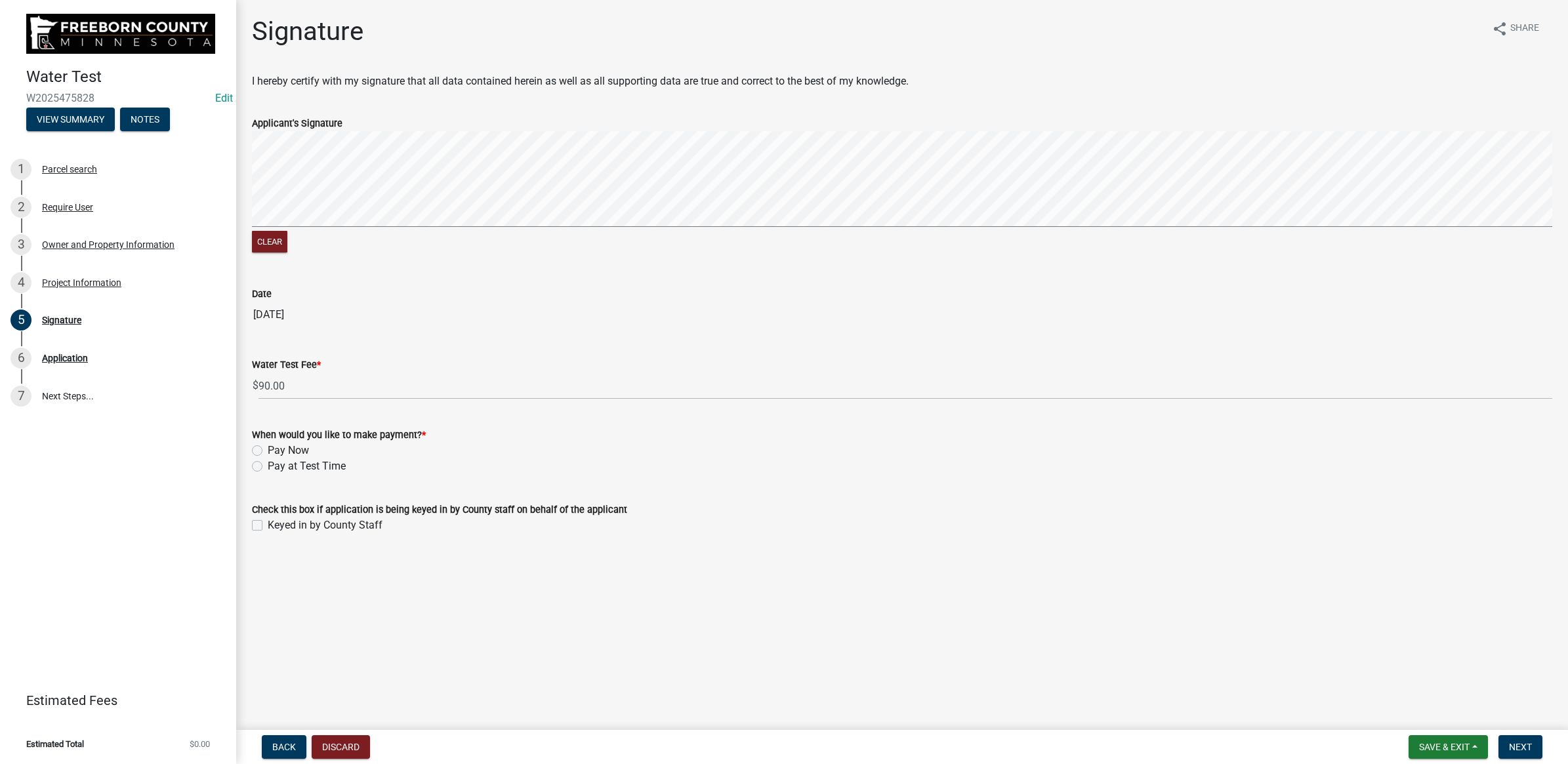
click at [268, 461] on label "Pay at Test Time" at bounding box center [306, 466] width 78 height 16
click at [268, 461] on input "Pay at Test Time" at bounding box center [272, 463] width 8 height 8
radio input "true"
click at [268, 522] on label "Keyed in by County Staff" at bounding box center [325, 525] width 114 height 16
click at [268, 522] on input "Keyed in by County Staff" at bounding box center [272, 522] width 8 height 8
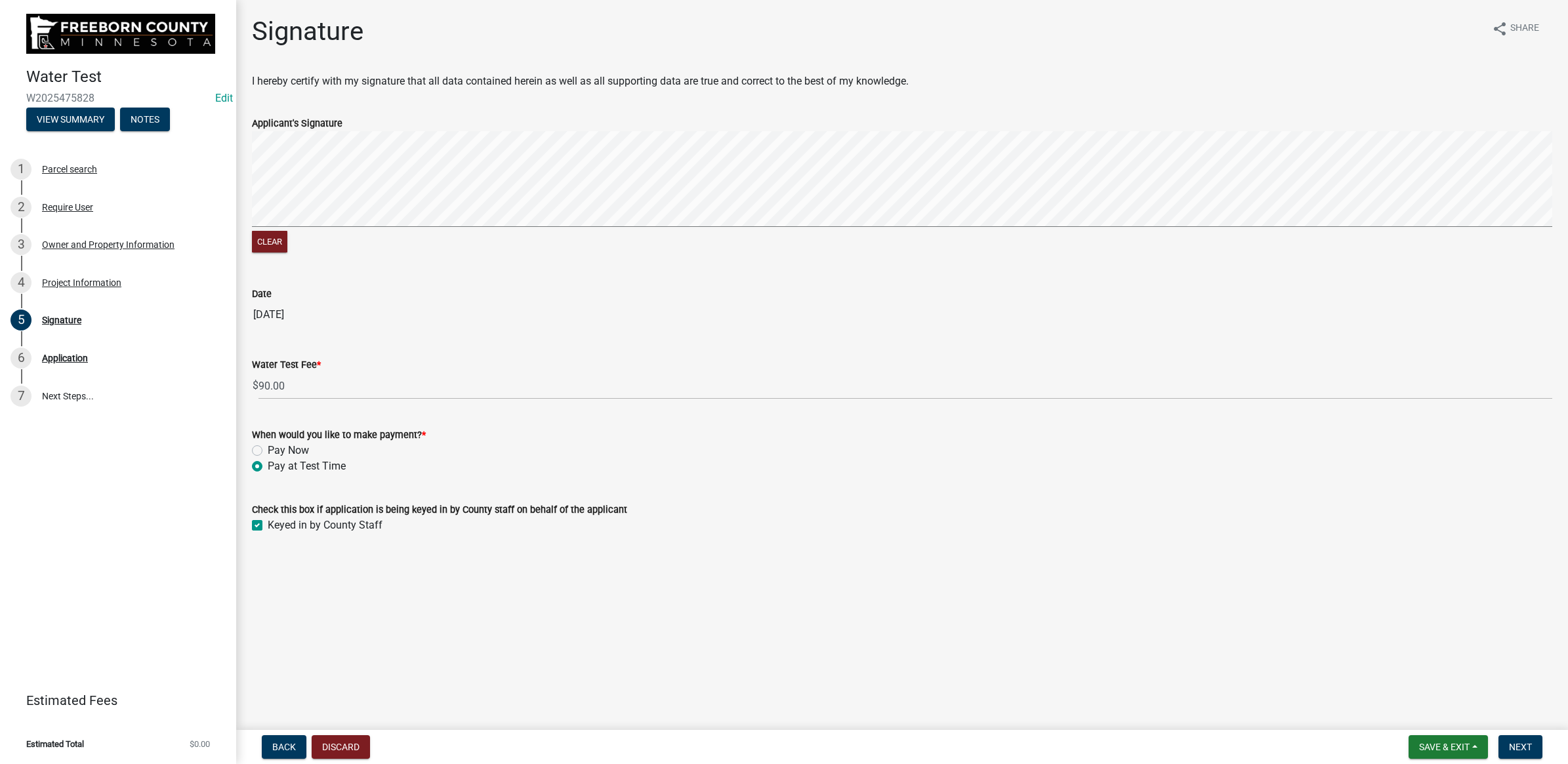
checkbox input "true"
click at [1514, 749] on span "Next" at bounding box center [1520, 747] width 23 height 10
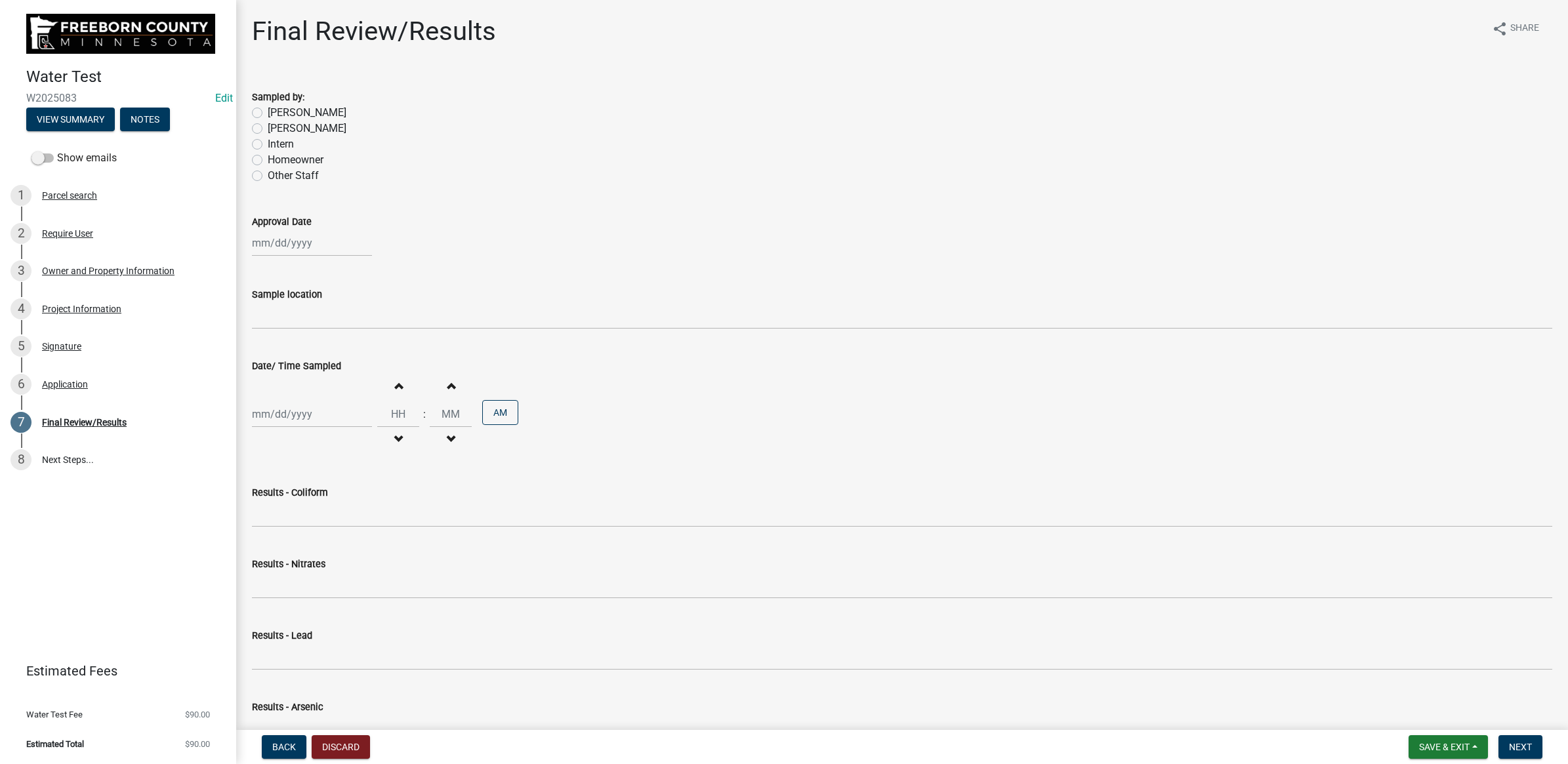
click at [268, 112] on label "[PERSON_NAME]" at bounding box center [307, 113] width 79 height 16
click at [268, 112] on input "[PERSON_NAME]" at bounding box center [272, 109] width 8 height 8
radio input "true"
click at [279, 237] on div at bounding box center [311, 243] width 120 height 27
select select "9"
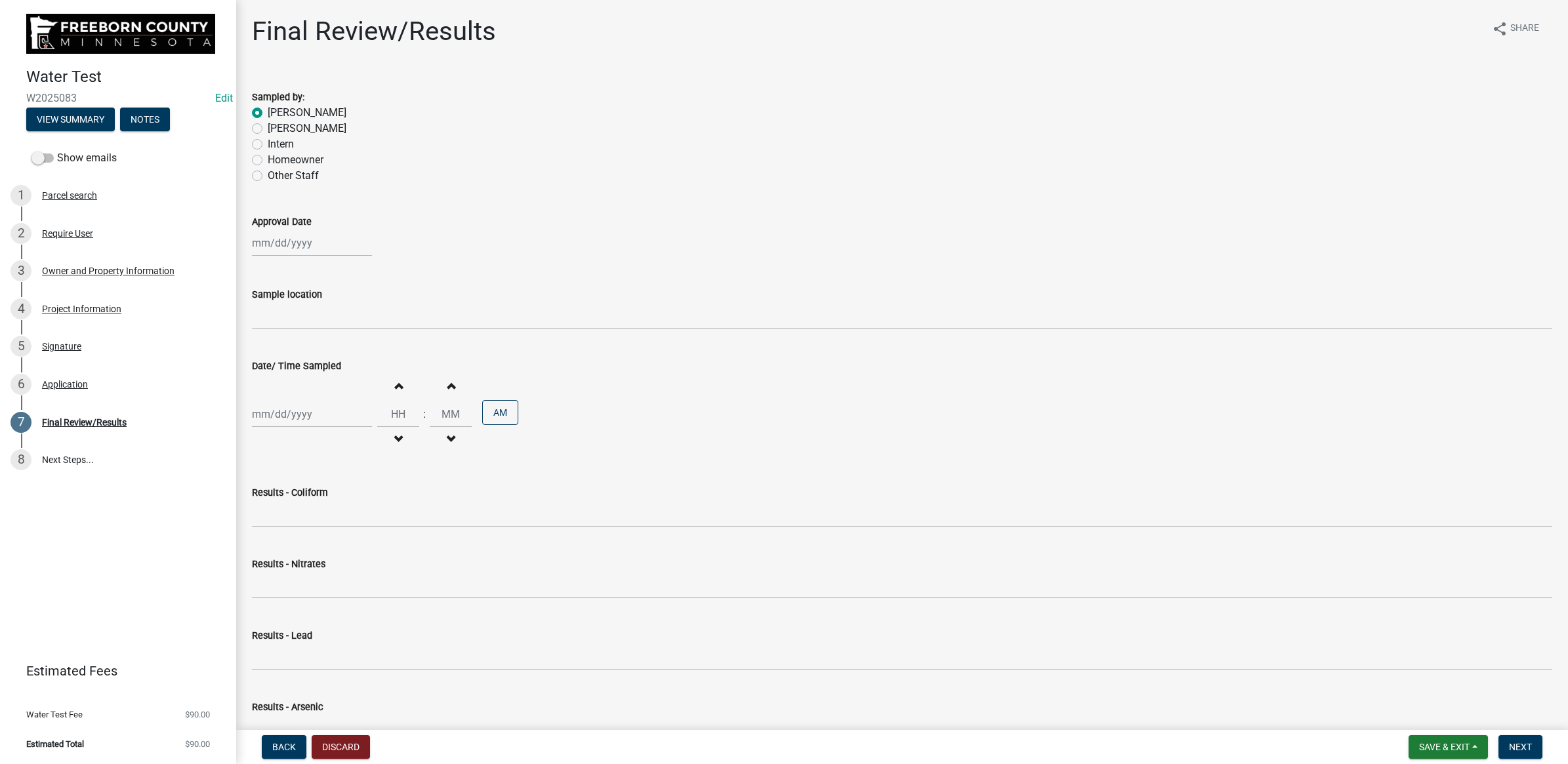
select select "2025"
click at [275, 335] on div "9" at bounding box center [285, 333] width 21 height 21
type input "[DATE]"
click at [277, 335] on wm-data-entity-input "Sample location" at bounding box center [901, 304] width 1300 height 72
click at [693, 241] on div "[DATE]" at bounding box center [901, 243] width 1300 height 27
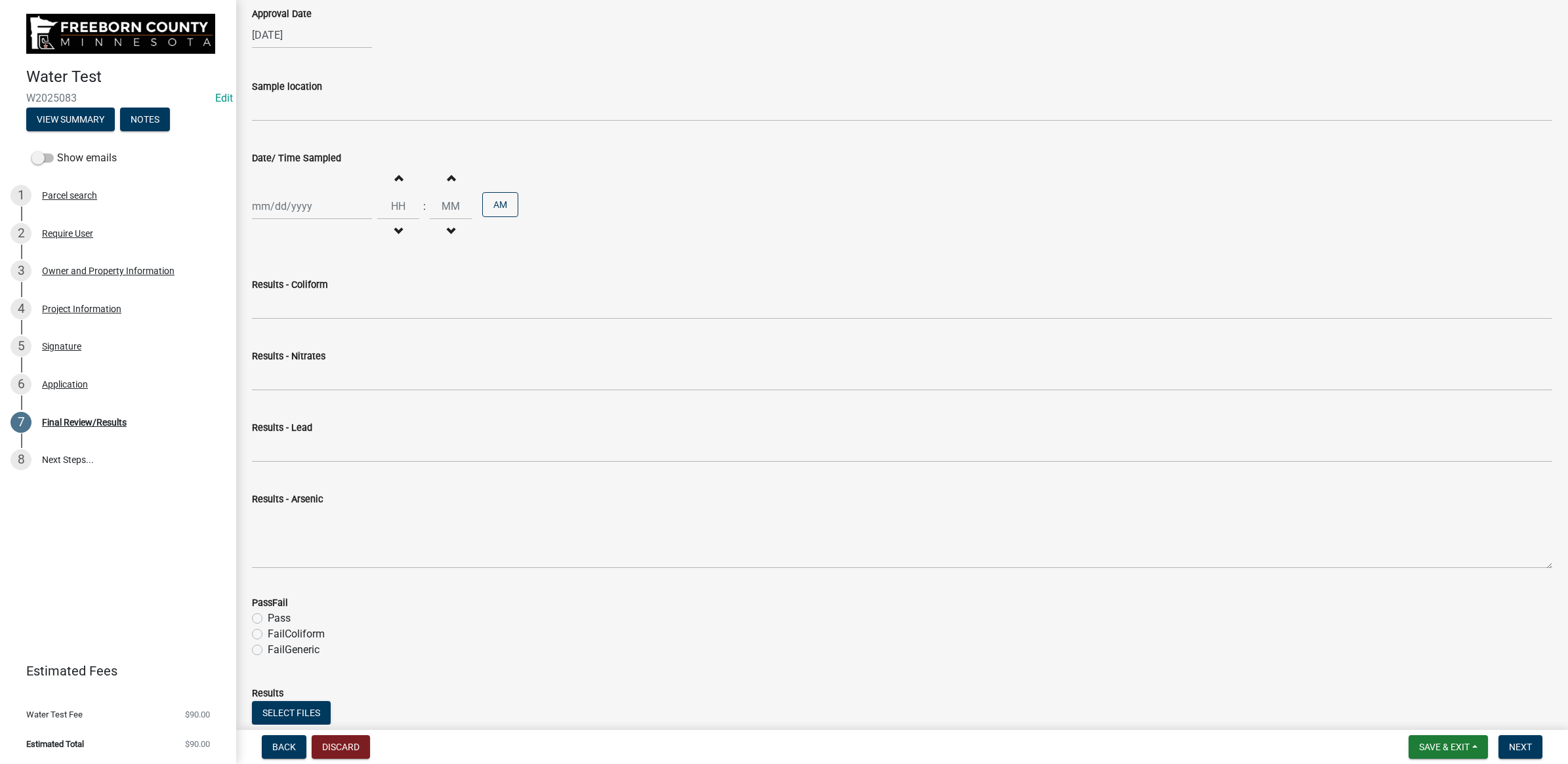
scroll to position [246, 0]
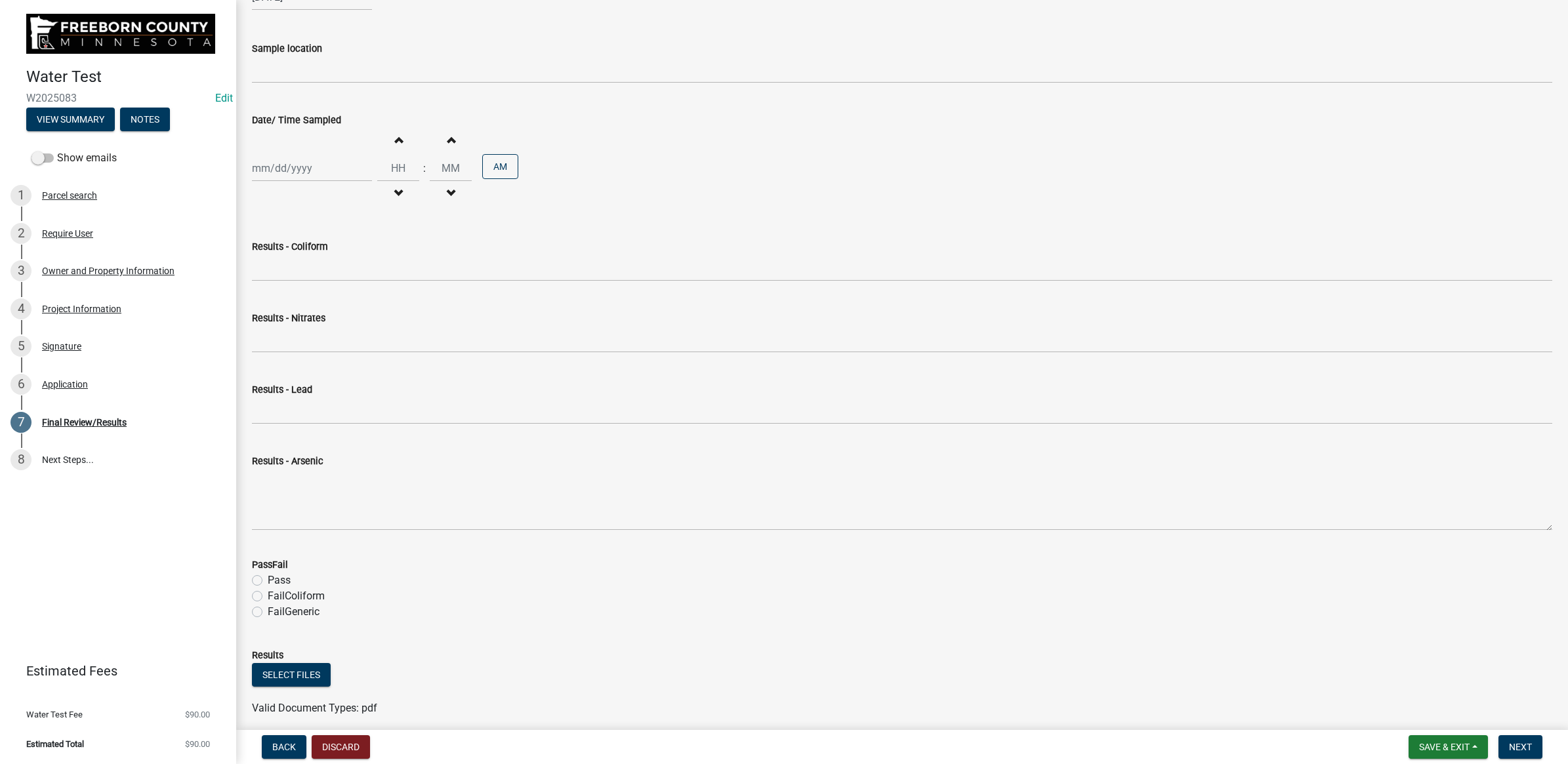
select select "9"
select select "2025"
click at [293, 159] on div "[PERSON_NAME] Feb Mar Apr [PERSON_NAME][DATE] Oct Nov [DATE] 1526 1527 1528 152…" at bounding box center [311, 168] width 120 height 27
click at [277, 284] on div "16" at bounding box center [285, 279] width 21 height 21
type input "[DATE]"
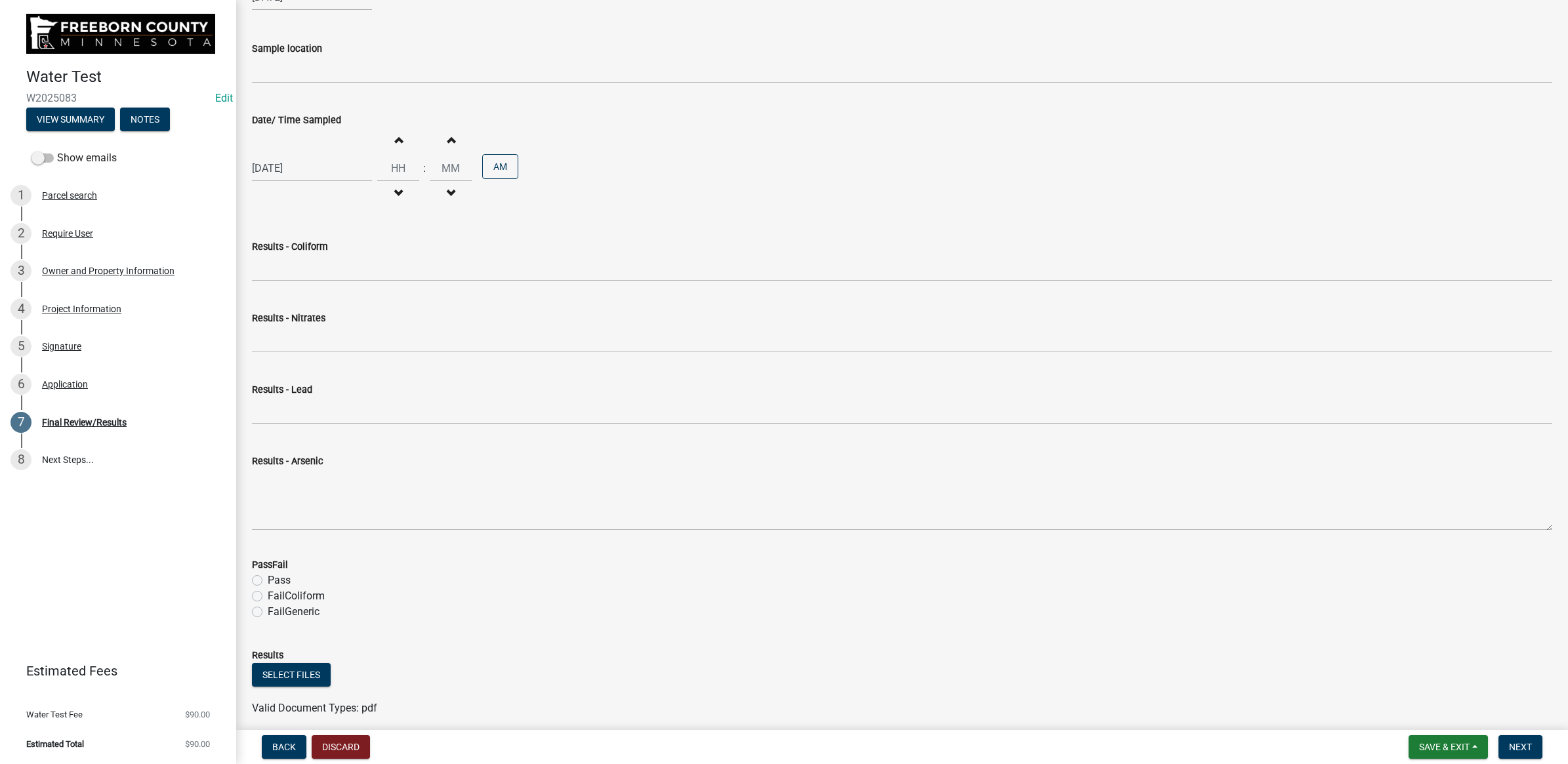
select select "9"
select select "2025"
click at [328, 172] on div "[DATE] [PERSON_NAME] Apr May Jun [DATE] Aug Sep Oct Nov [DATE] 1526 1527 1528 1…" at bounding box center [311, 168] width 120 height 27
click at [270, 282] on div "15" at bounding box center [265, 279] width 21 height 21
type input "[DATE]"
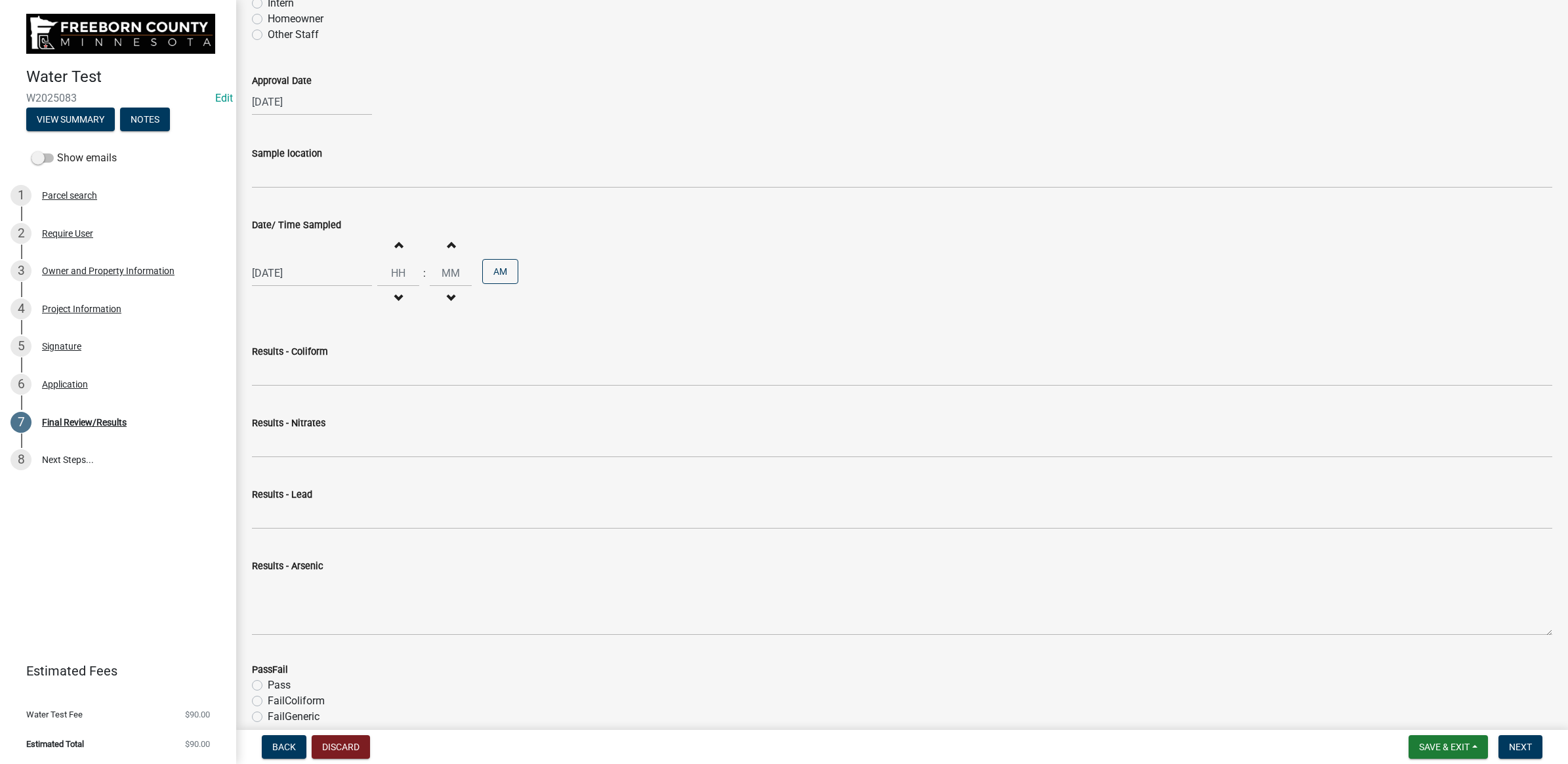
scroll to position [0, 0]
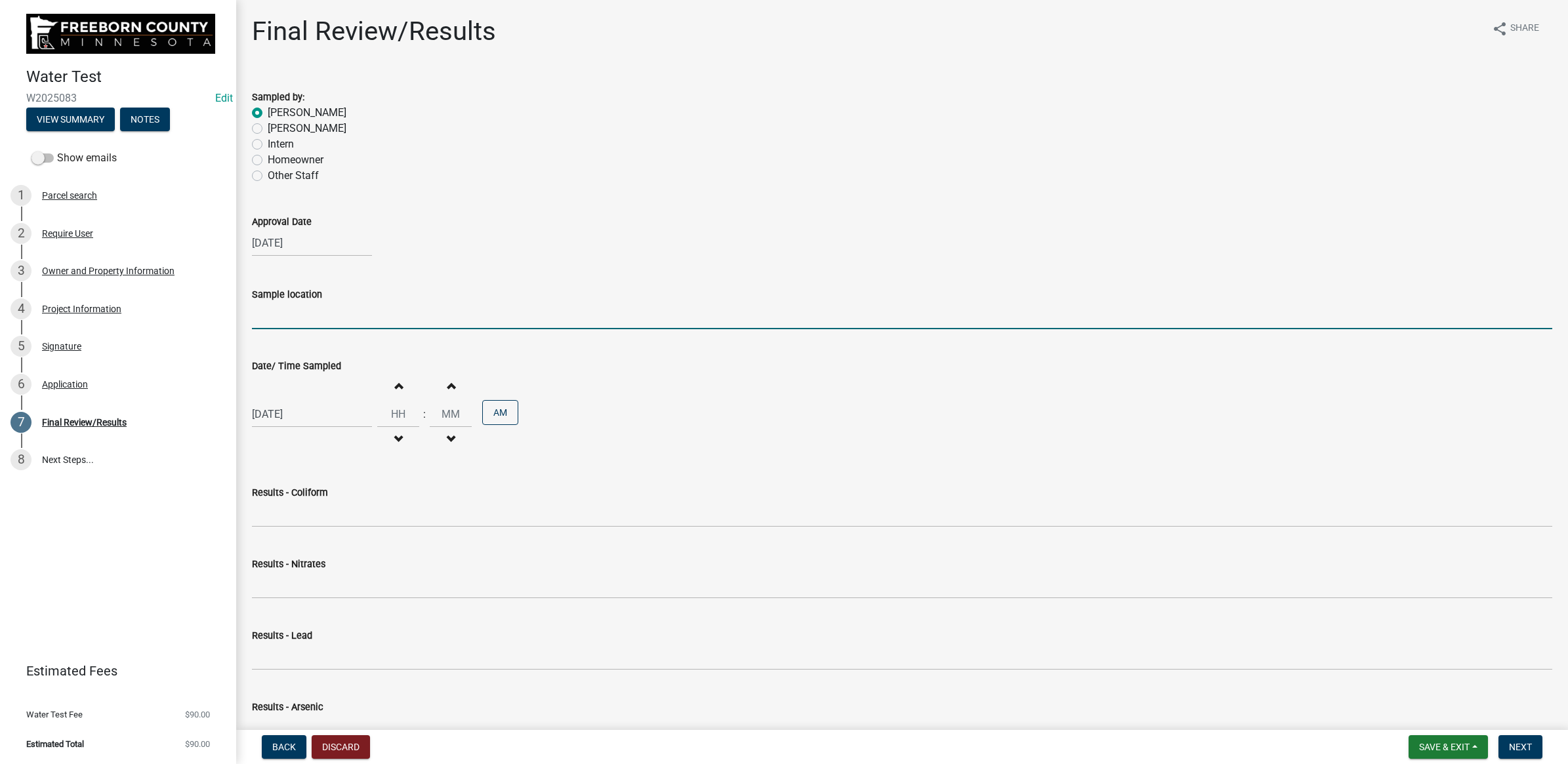
click at [358, 313] on input "Sample location" at bounding box center [901, 316] width 1300 height 27
type input "Kitchen / Spigot"
click at [614, 218] on div "Approval Date" at bounding box center [901, 221] width 1300 height 16
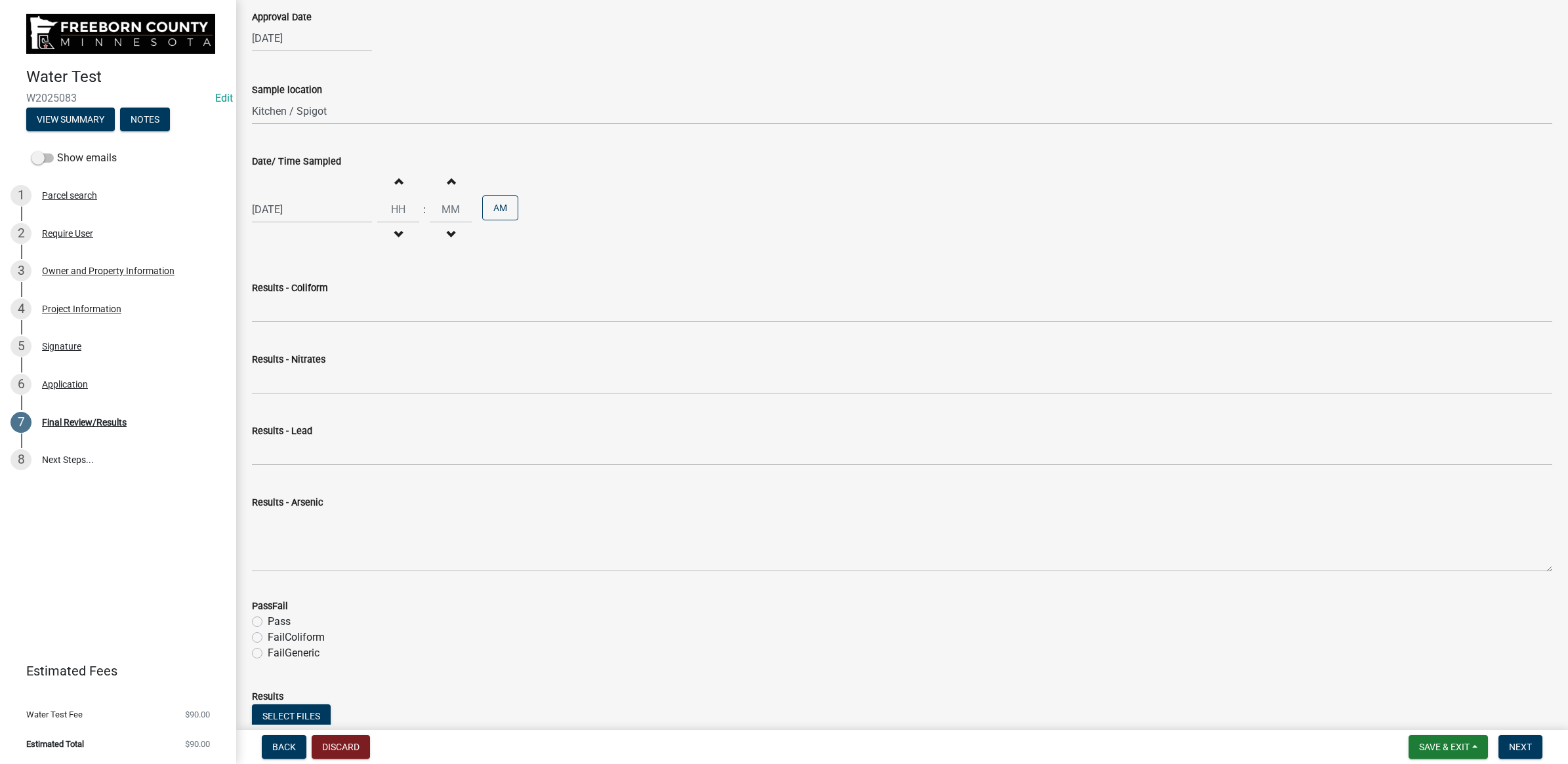
scroll to position [246, 0]
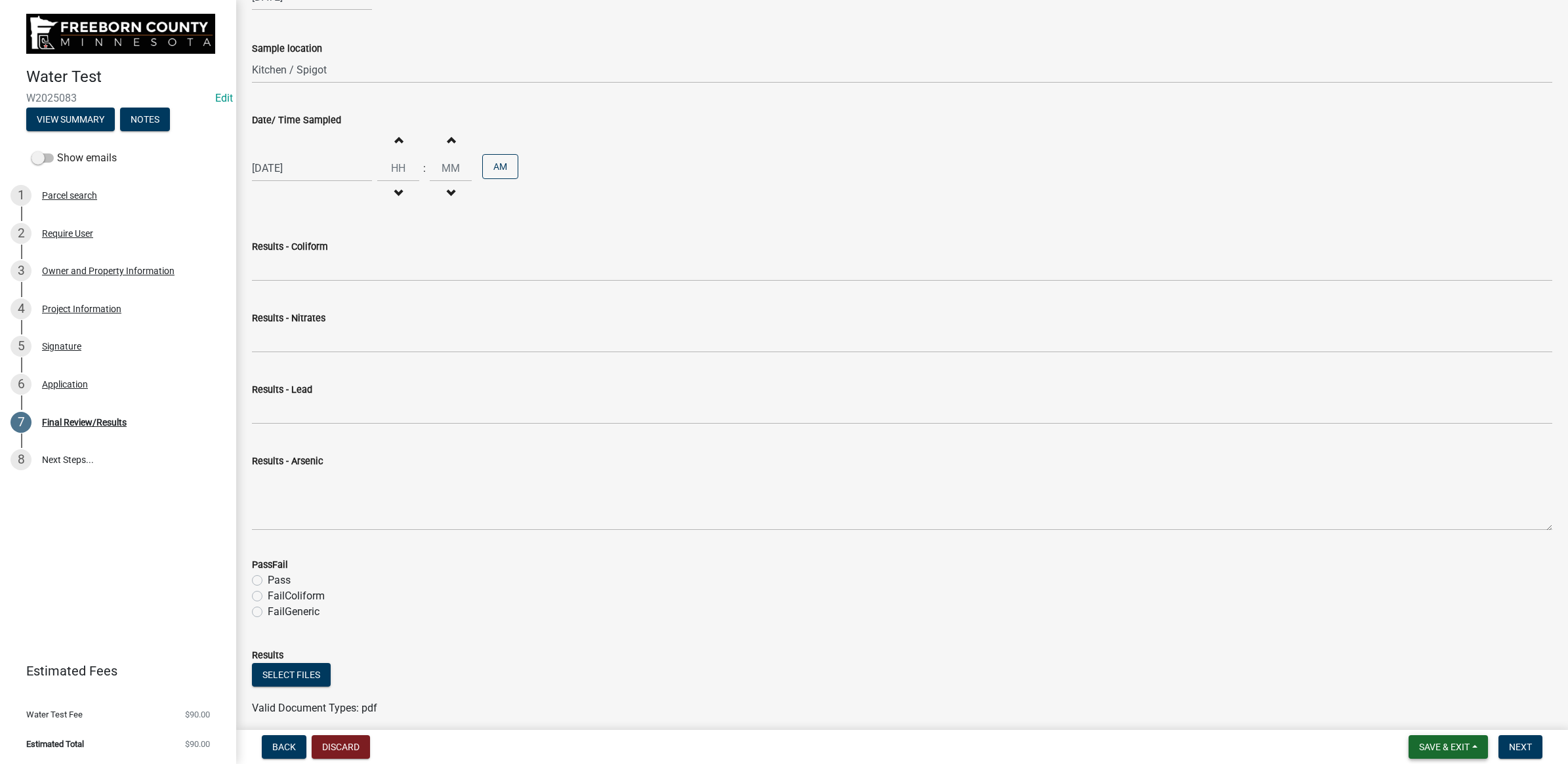
click at [1450, 749] on span "Save & Exit" at bounding box center [1444, 747] width 50 height 10
click at [1434, 710] on button "Save & Exit" at bounding box center [1436, 714] width 105 height 31
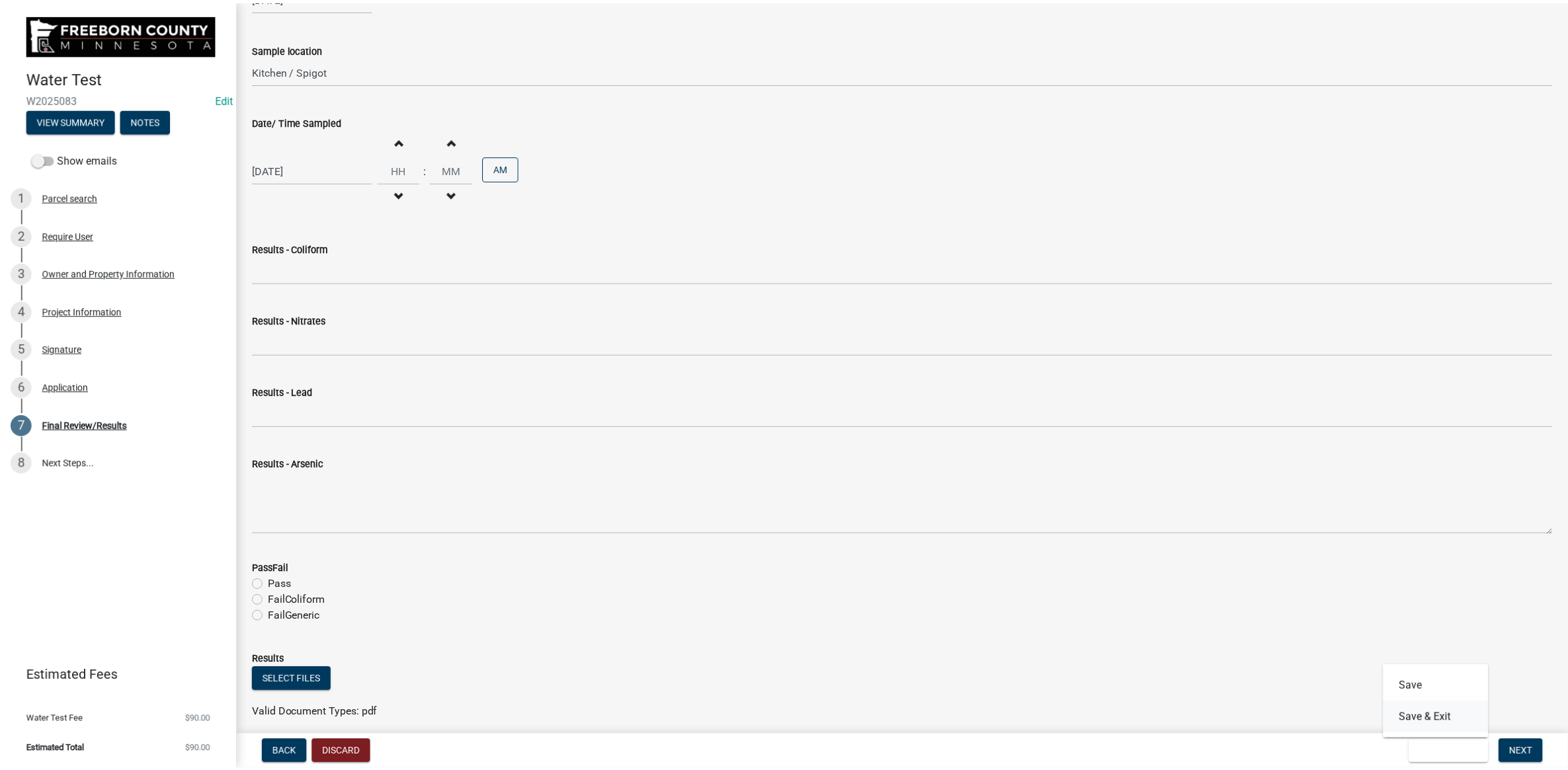
scroll to position [0, 0]
